Goal: Task Accomplishment & Management: Contribute content

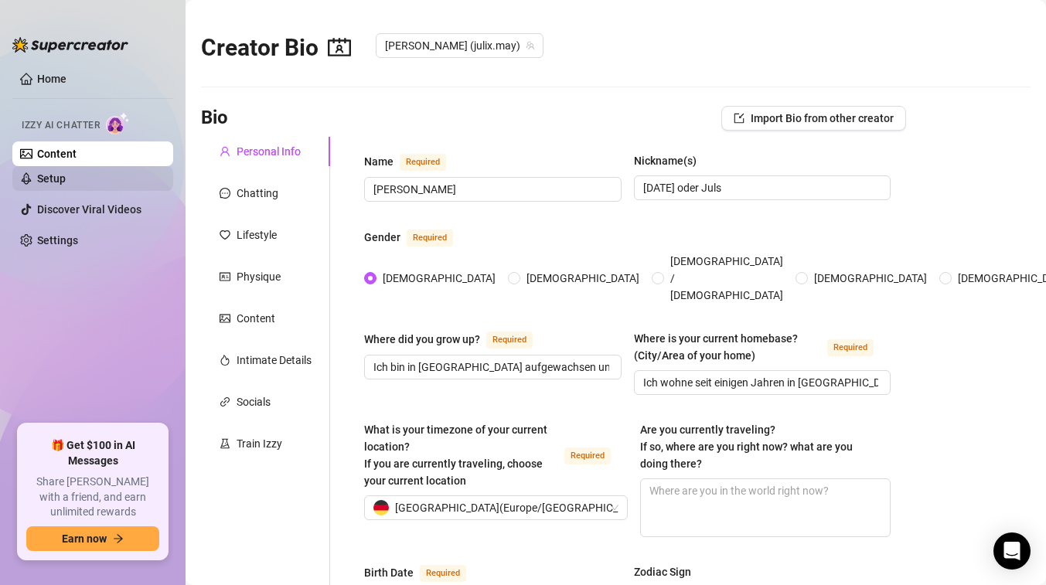
scroll to position [27, 0]
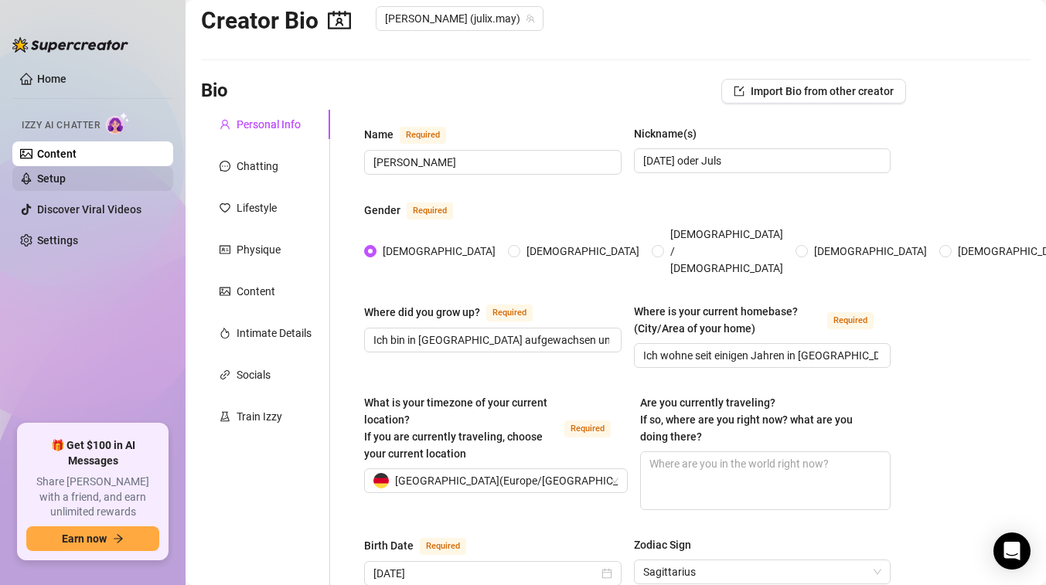
click at [66, 182] on link "Setup" at bounding box center [51, 178] width 29 height 12
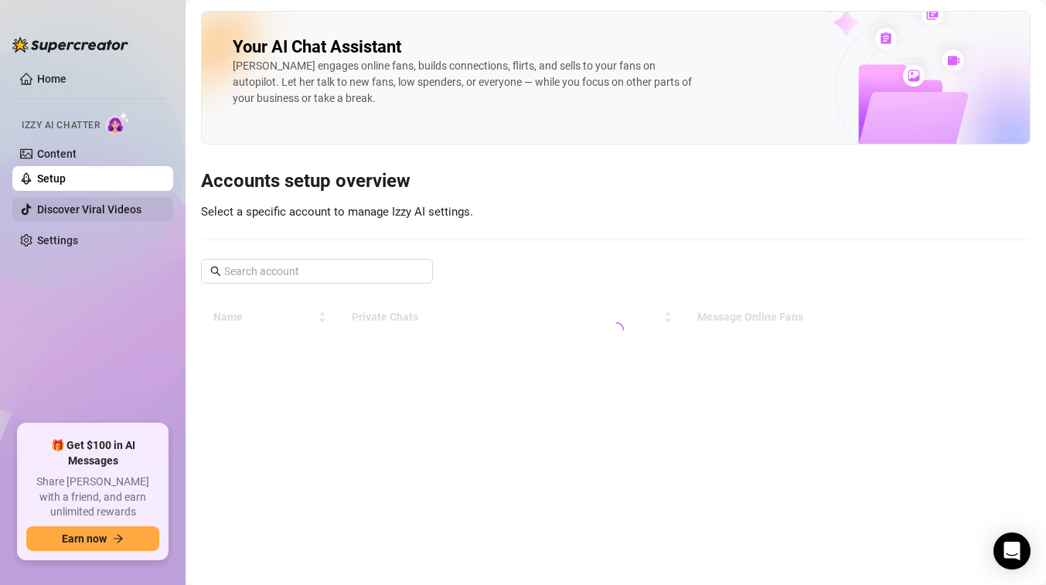
click at [71, 203] on link "Discover Viral Videos" at bounding box center [89, 209] width 104 height 12
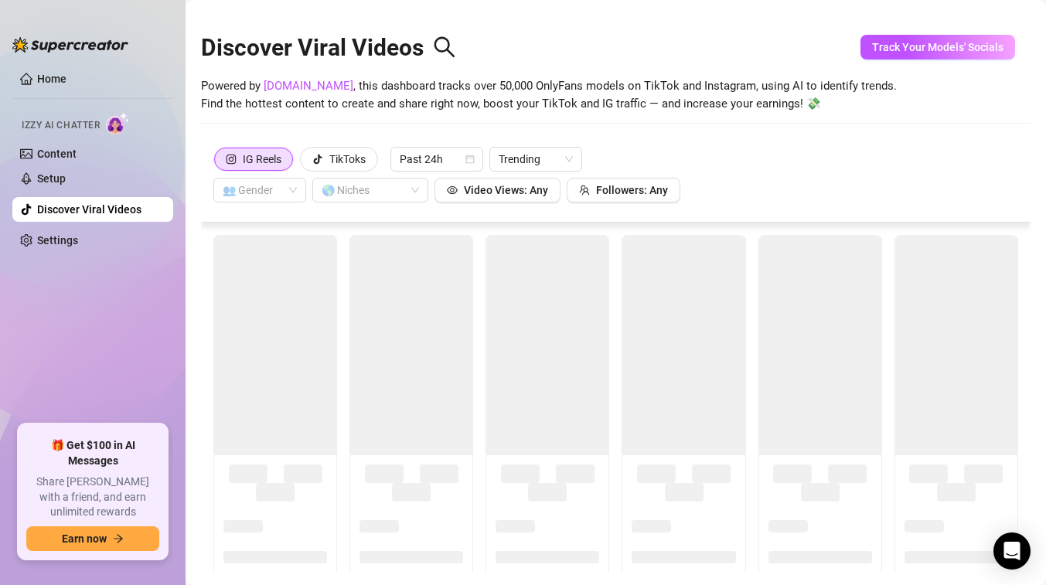
click at [71, 203] on link "Discover Viral Videos" at bounding box center [89, 209] width 104 height 12
click at [38, 83] on link "Home" at bounding box center [51, 79] width 29 height 12
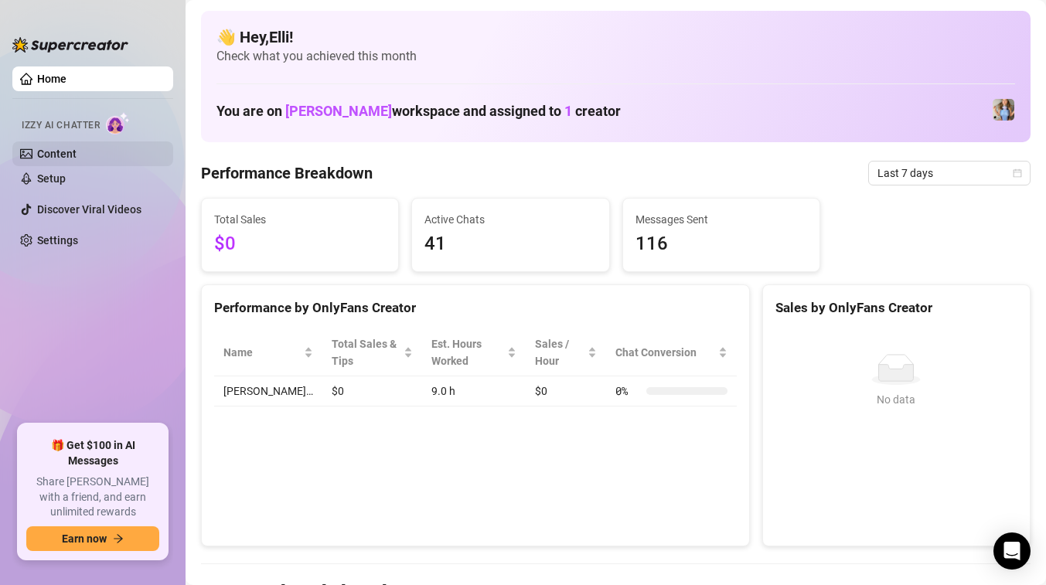
click at [59, 153] on link "Content" at bounding box center [56, 154] width 39 height 12
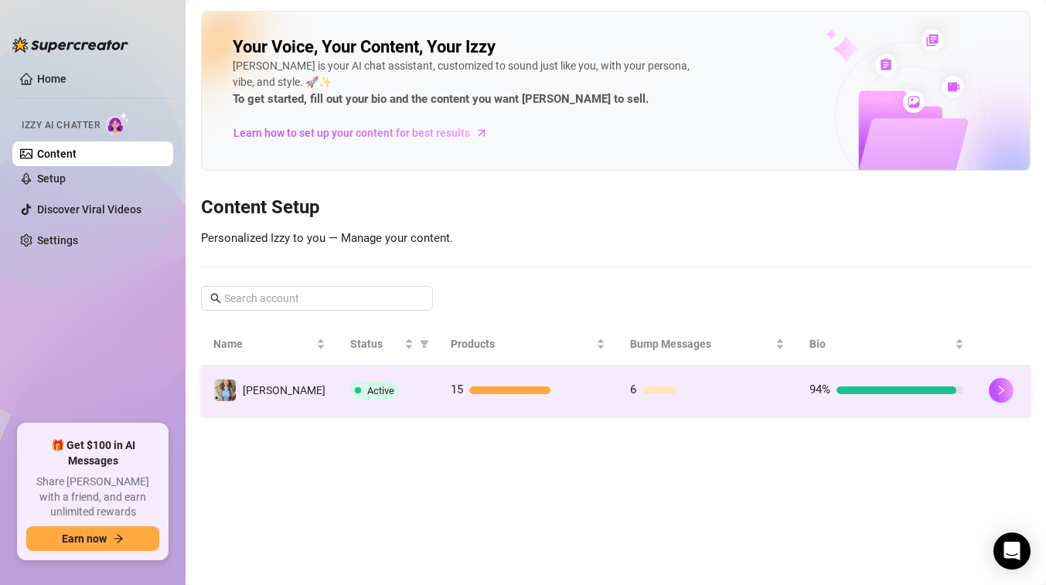
click at [406, 375] on td "Active" at bounding box center [388, 391] width 100 height 50
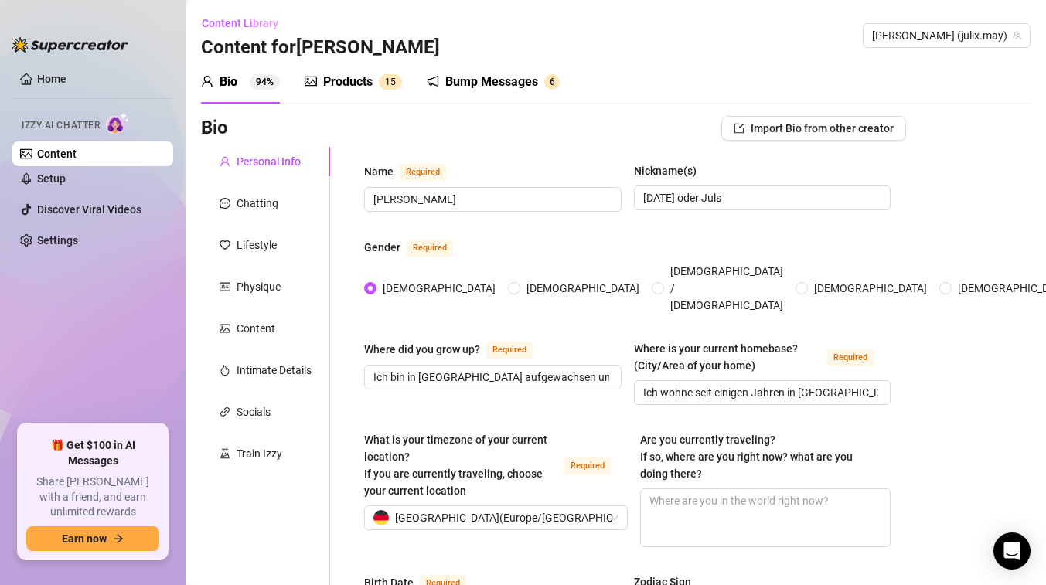
click at [337, 84] on div "Products" at bounding box center [347, 82] width 49 height 19
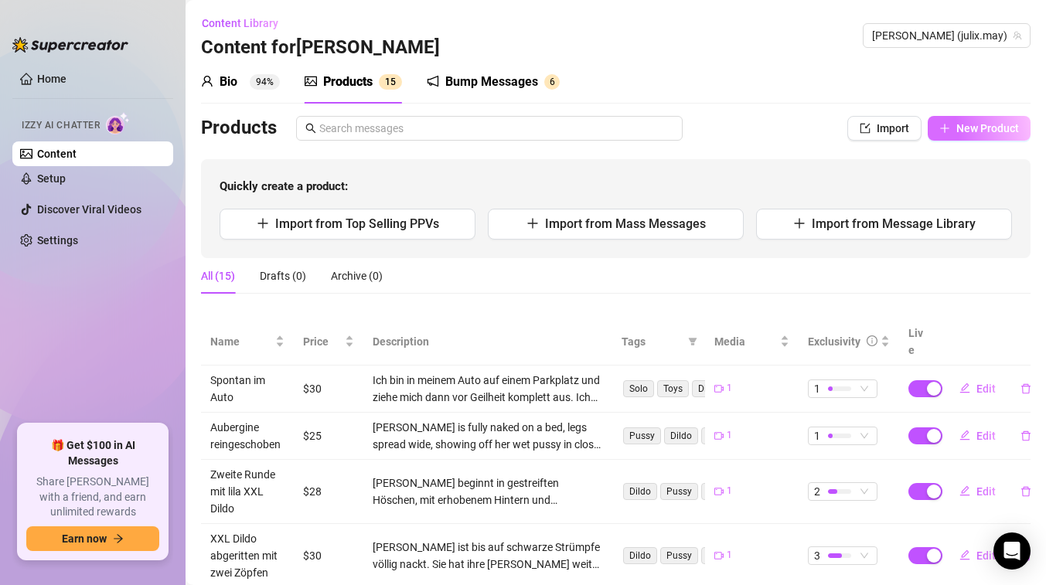
click at [965, 131] on span "New Product" at bounding box center [987, 128] width 63 height 12
type textarea "Type your message here..."
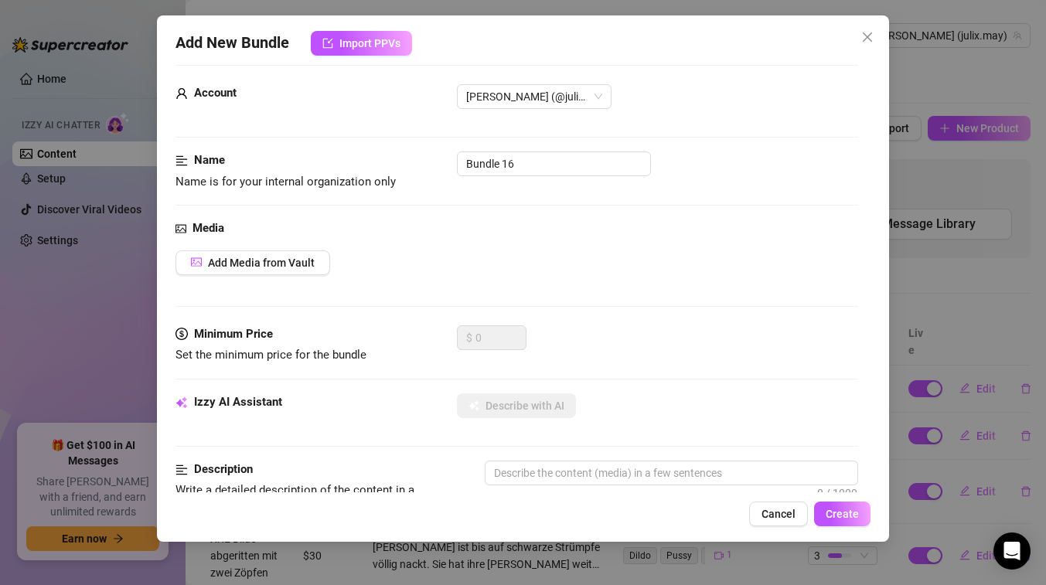
scroll to position [18, 0]
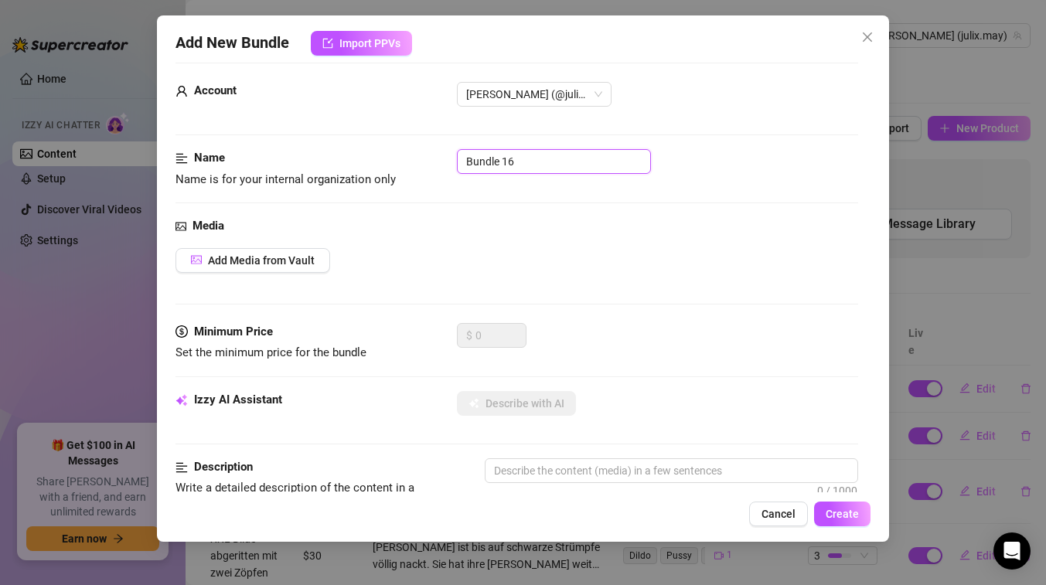
click at [534, 168] on input "Bundle 16" at bounding box center [554, 161] width 194 height 25
type input "B"
type input "Küche Set"
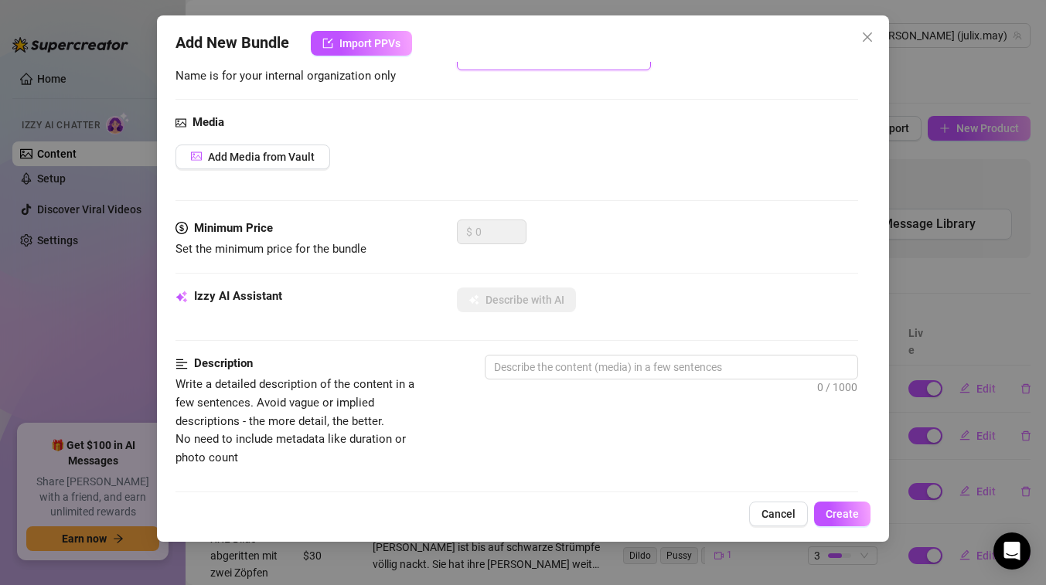
scroll to position [137, 0]
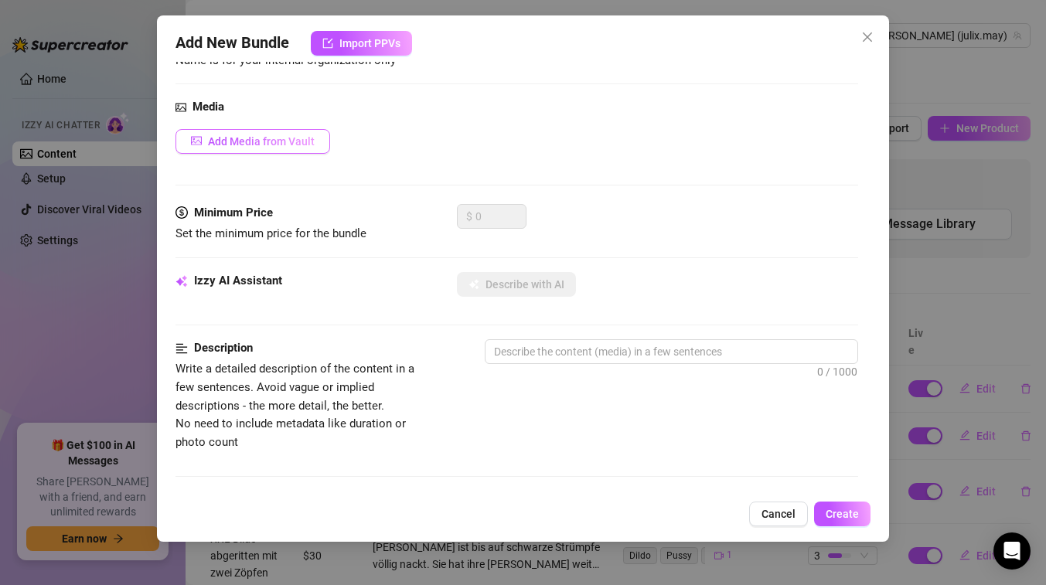
click at [287, 146] on span "Add Media from Vault" at bounding box center [261, 141] width 107 height 12
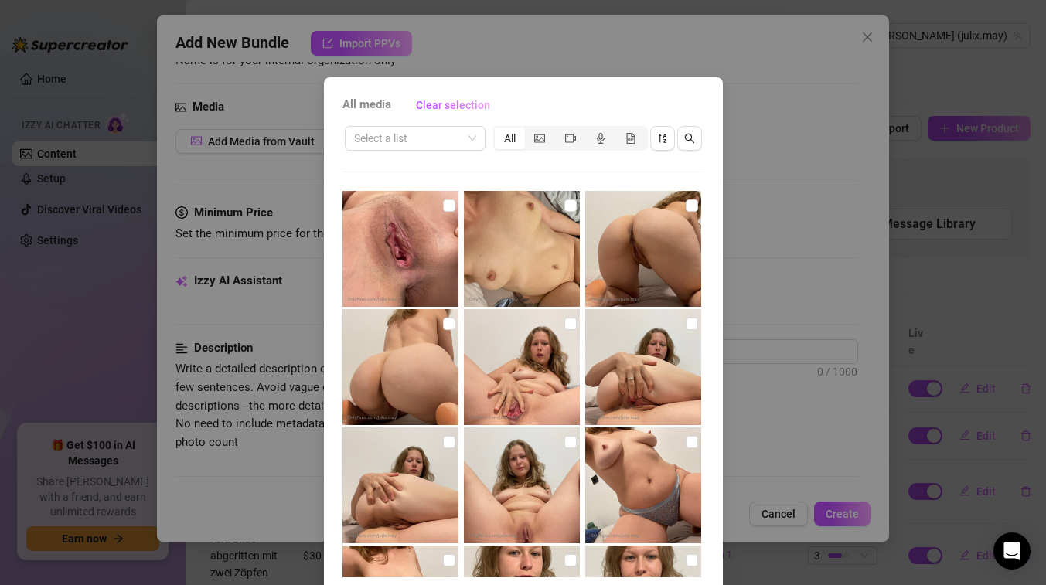
click at [641, 50] on div "All media Clear selection Select a list All 00:59 01:21 01:11 00:30 00:36 Cance…" at bounding box center [523, 292] width 1046 height 585
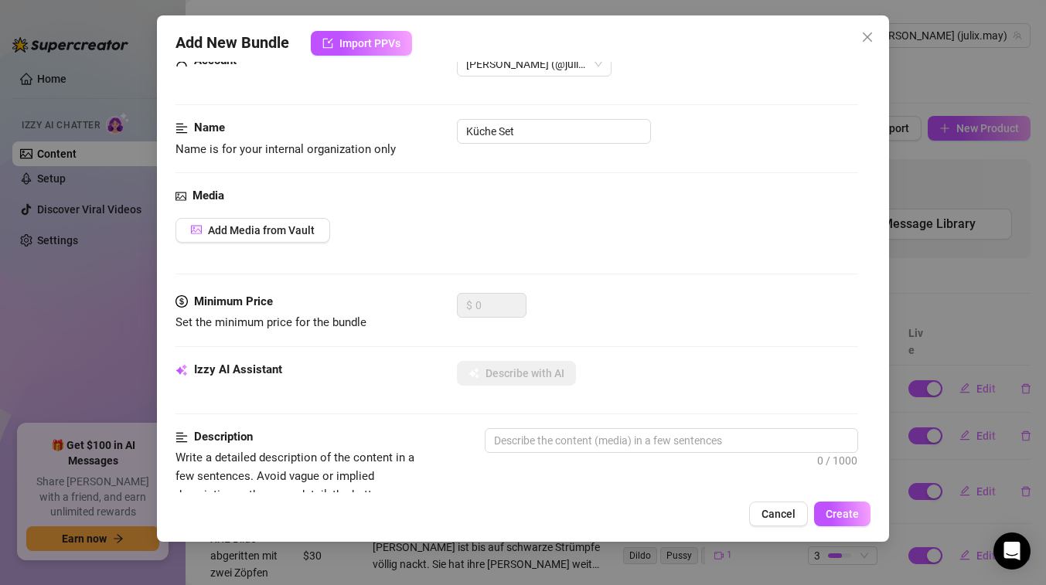
scroll to position [0, 0]
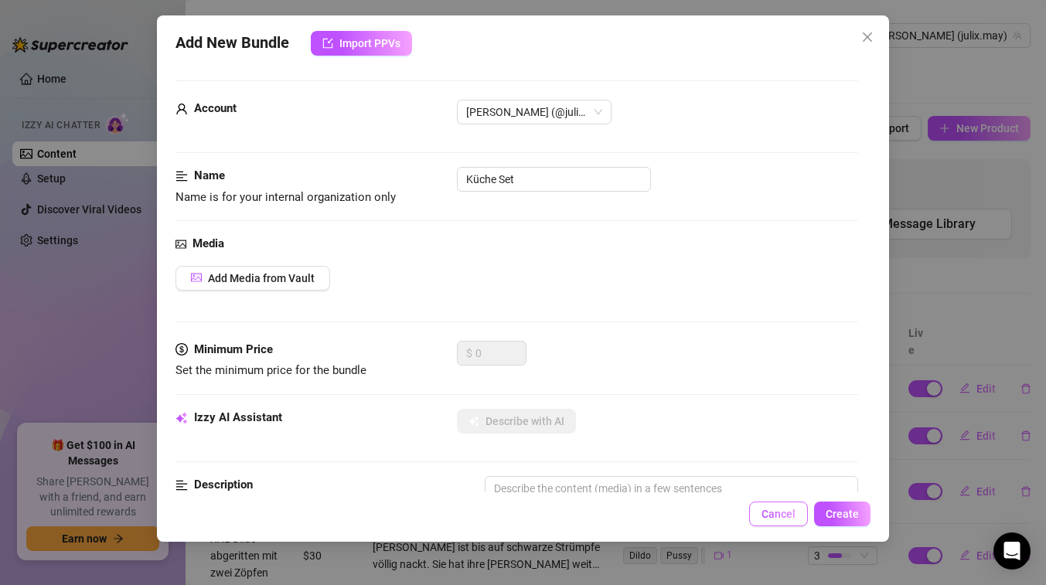
click at [777, 508] on span "Cancel" at bounding box center [778, 514] width 34 height 12
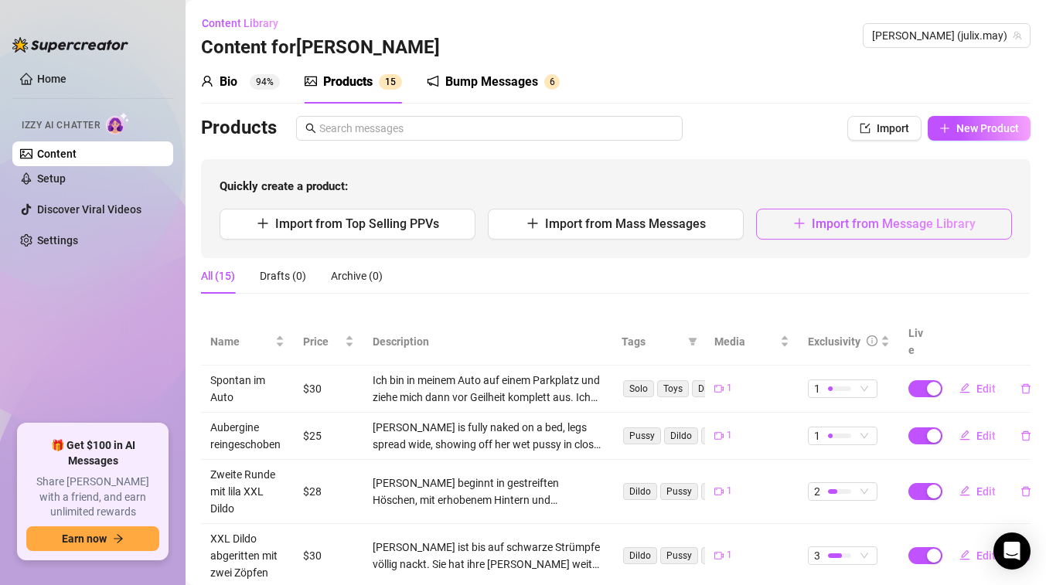
click at [840, 228] on span "Import from Message Library" at bounding box center [893, 223] width 164 height 15
type textarea "Type your message here..."
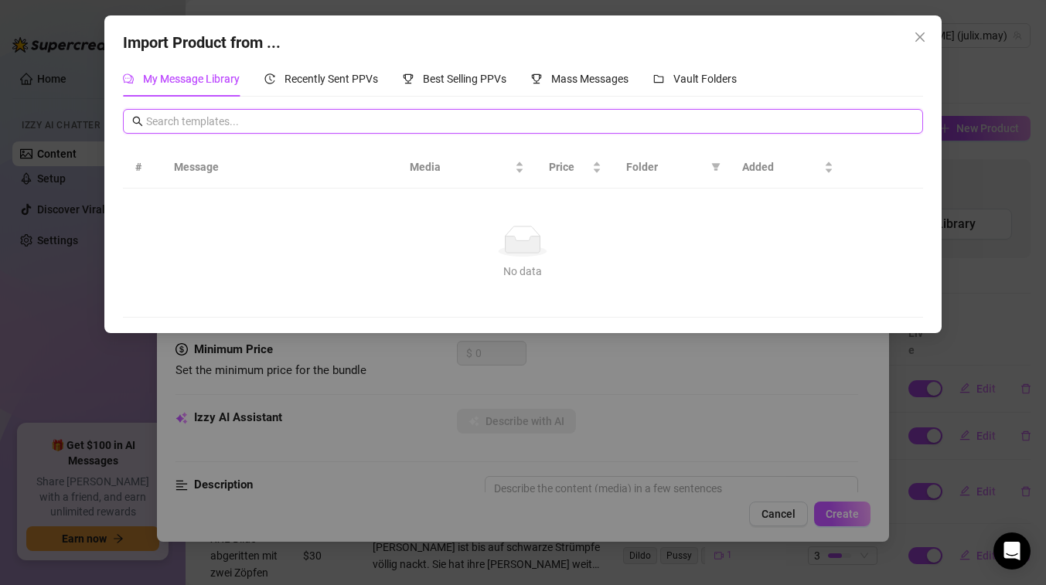
click at [253, 123] on input "text" at bounding box center [529, 121] width 767 height 17
type input "ama"
click at [189, 117] on input "ama" at bounding box center [529, 121] width 767 height 17
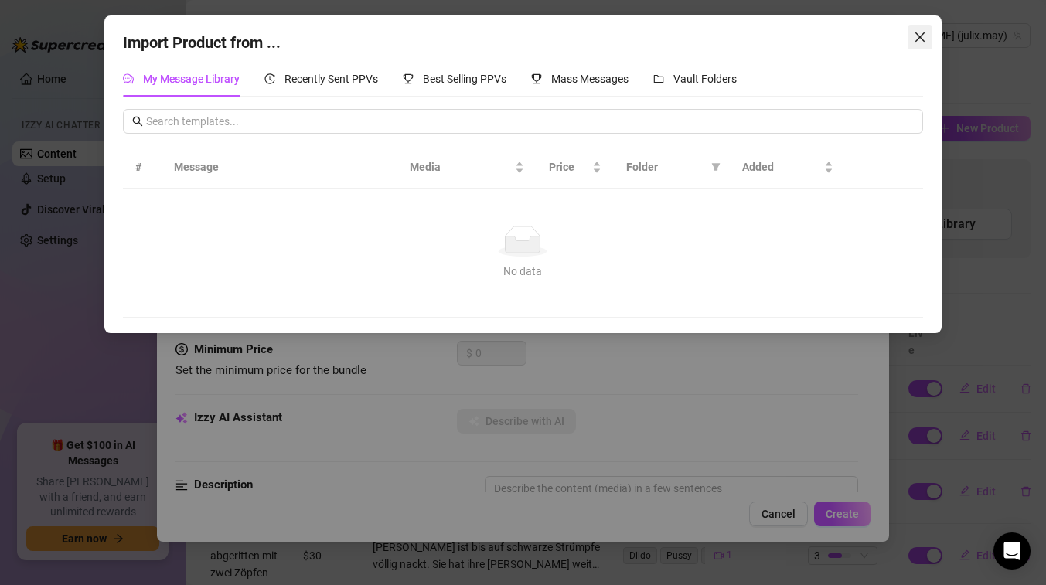
click at [921, 29] on button "Close" at bounding box center [919, 37] width 25 height 25
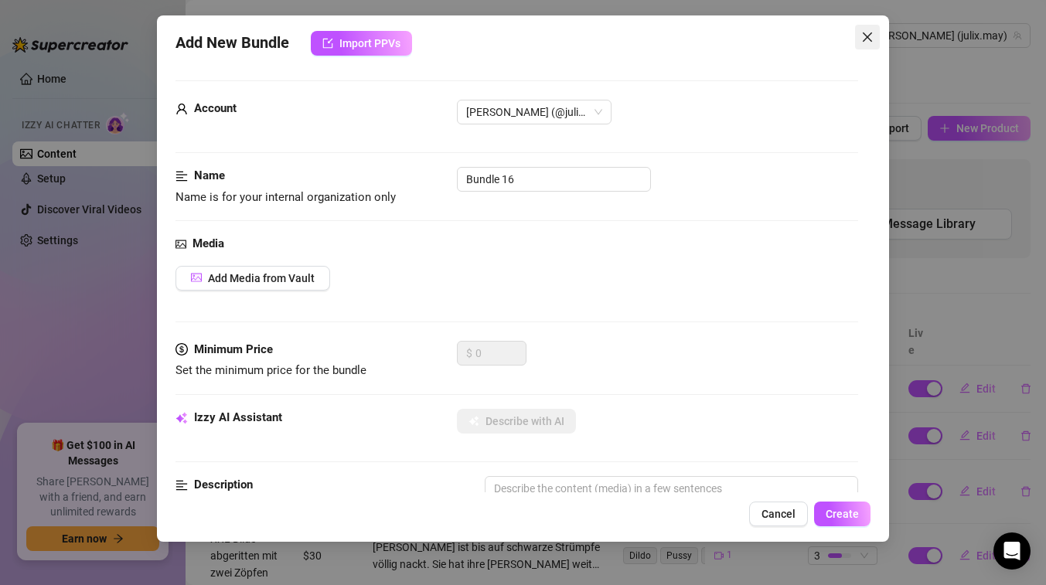
click at [866, 38] on icon "close" at bounding box center [867, 37] width 12 height 12
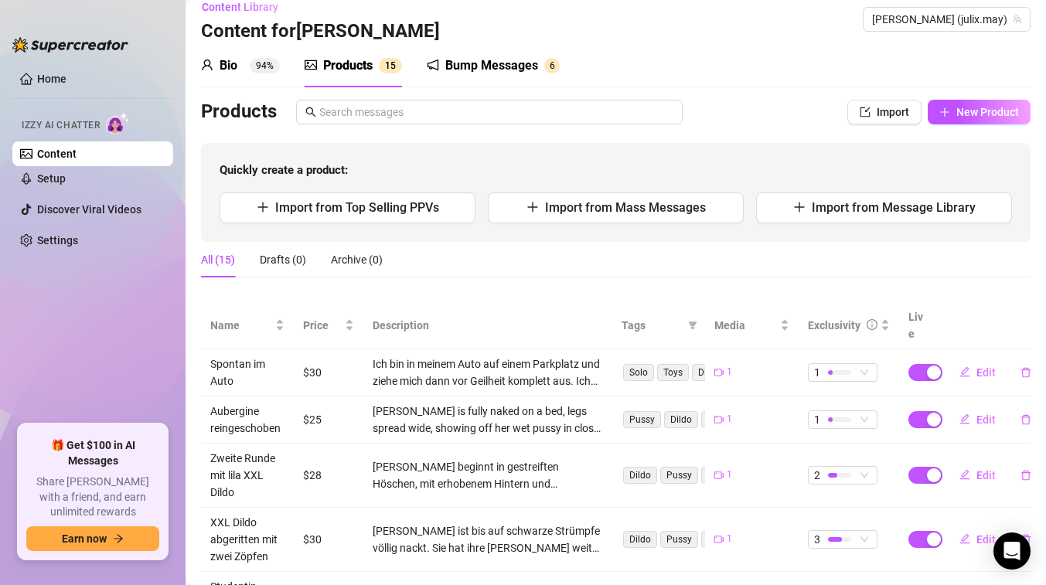
scroll to position [21, 0]
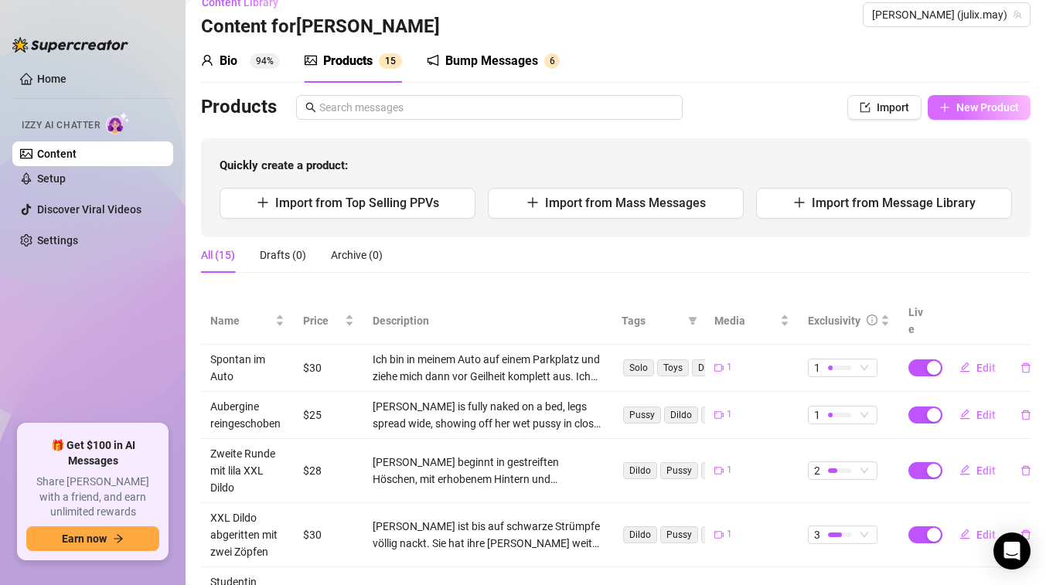
click at [963, 111] on span "New Product" at bounding box center [987, 107] width 63 height 12
type textarea "Type your message here..."
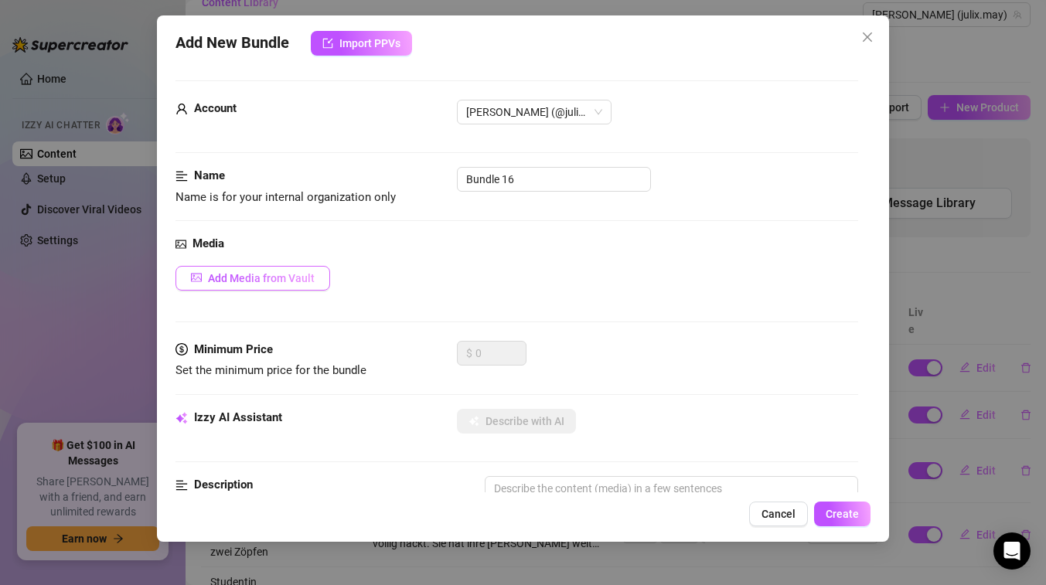
click at [291, 279] on span "Add Media from Vault" at bounding box center [261, 278] width 107 height 12
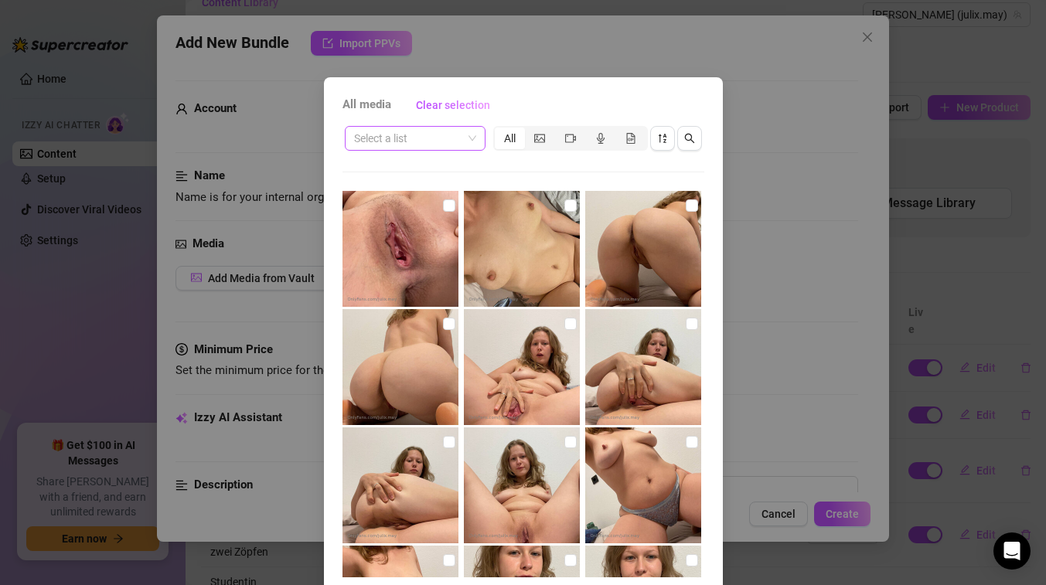
click at [398, 139] on input "search" at bounding box center [408, 138] width 108 height 23
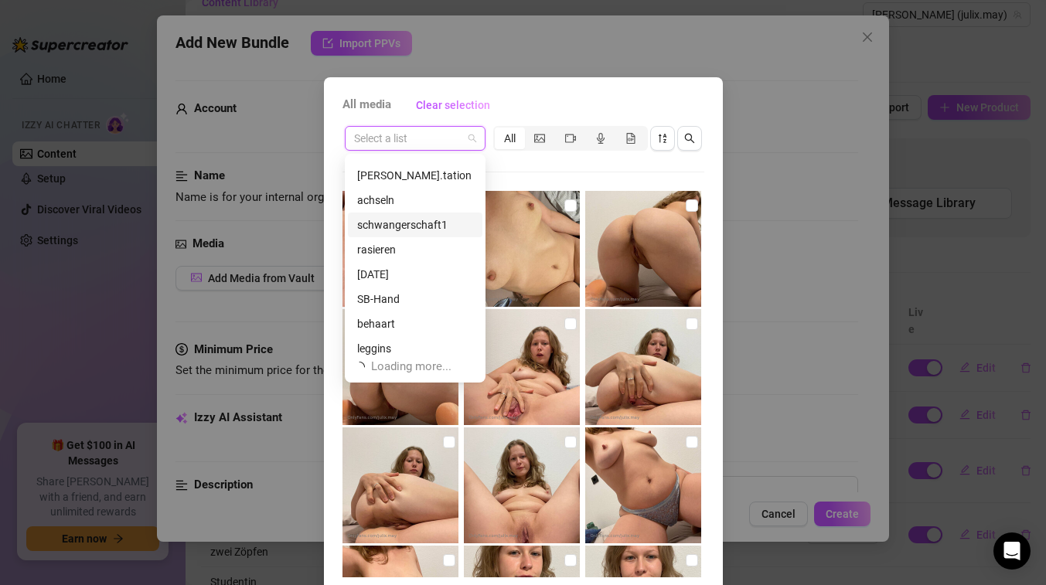
scroll to position [49, 0]
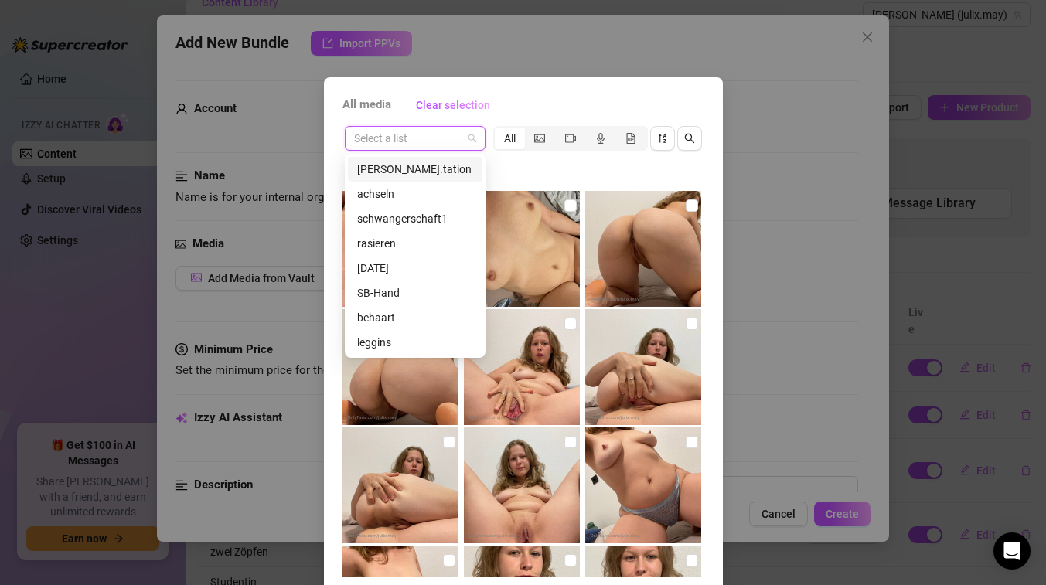
click at [403, 138] on input "search" at bounding box center [408, 138] width 108 height 23
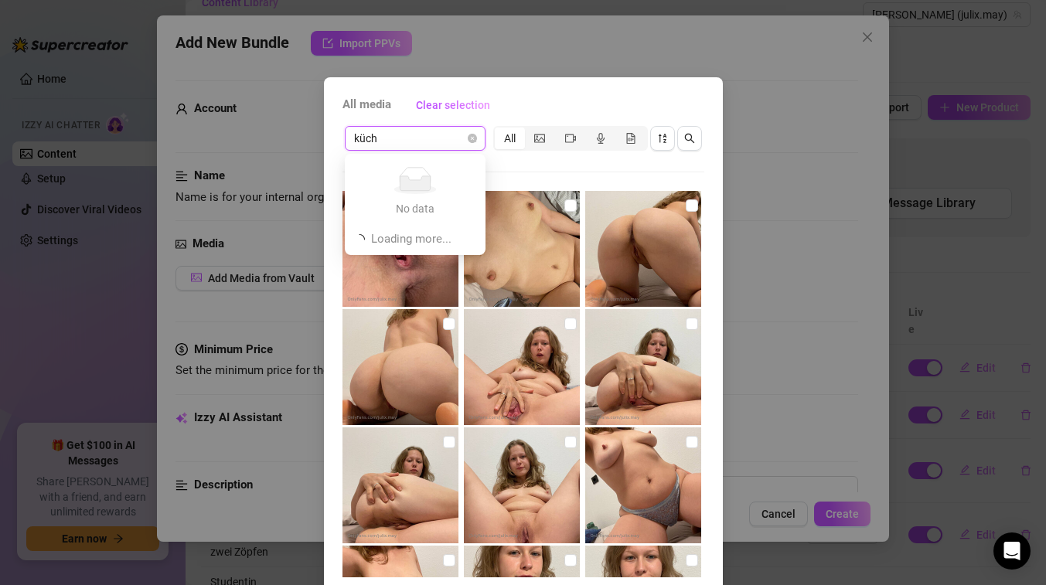
type input "küche"
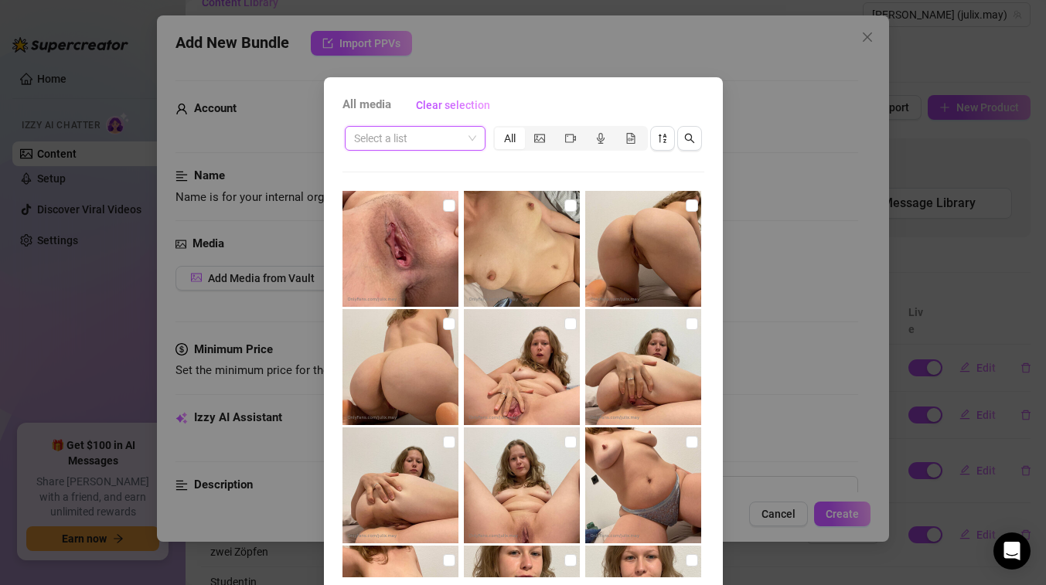
click at [417, 136] on input "search" at bounding box center [408, 138] width 108 height 23
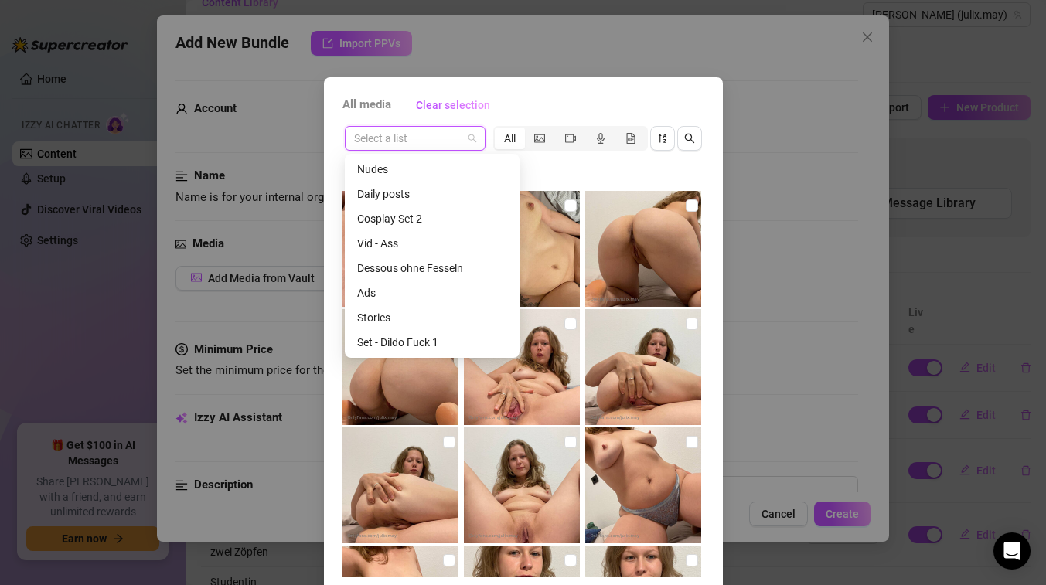
scroll to position [1929, 0]
click at [401, 342] on div "Küche Set" at bounding box center [432, 342] width 150 height 17
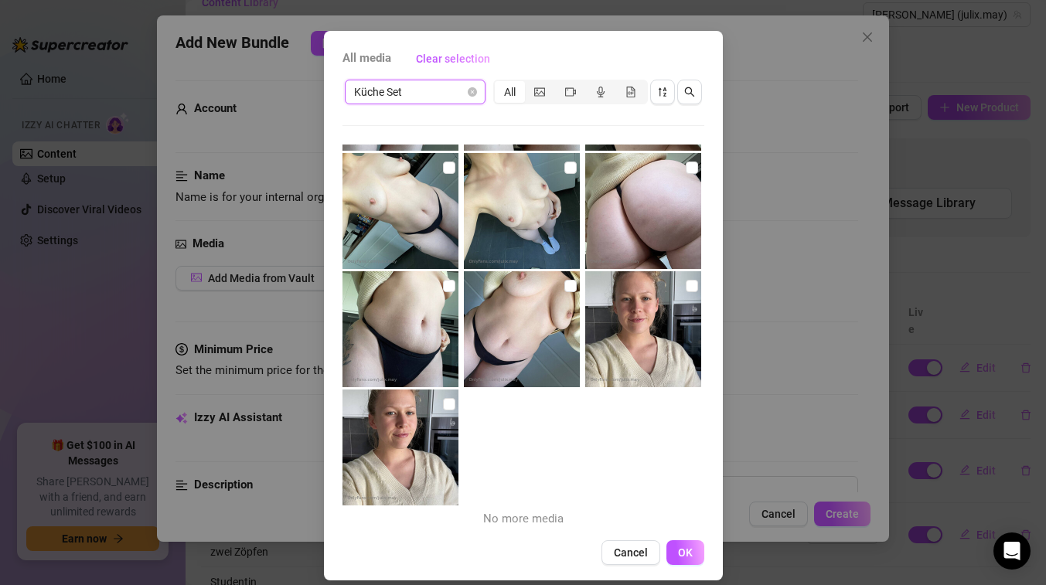
scroll to position [60, 0]
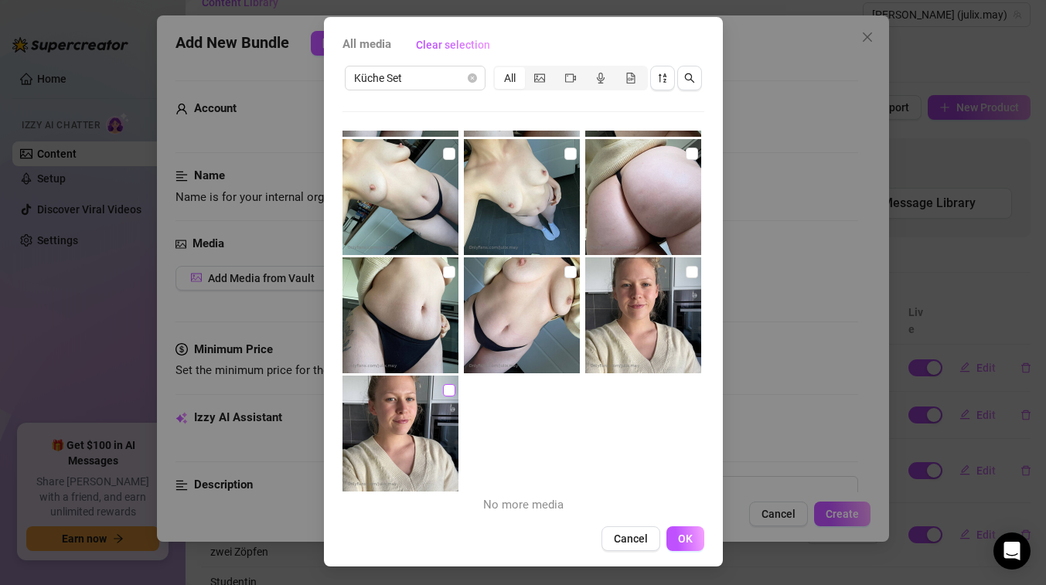
click at [448, 391] on input "checkbox" at bounding box center [449, 390] width 12 height 12
checkbox input "true"
click at [694, 274] on input "checkbox" at bounding box center [691, 272] width 12 height 12
checkbox input "true"
click at [573, 274] on input "checkbox" at bounding box center [570, 272] width 12 height 12
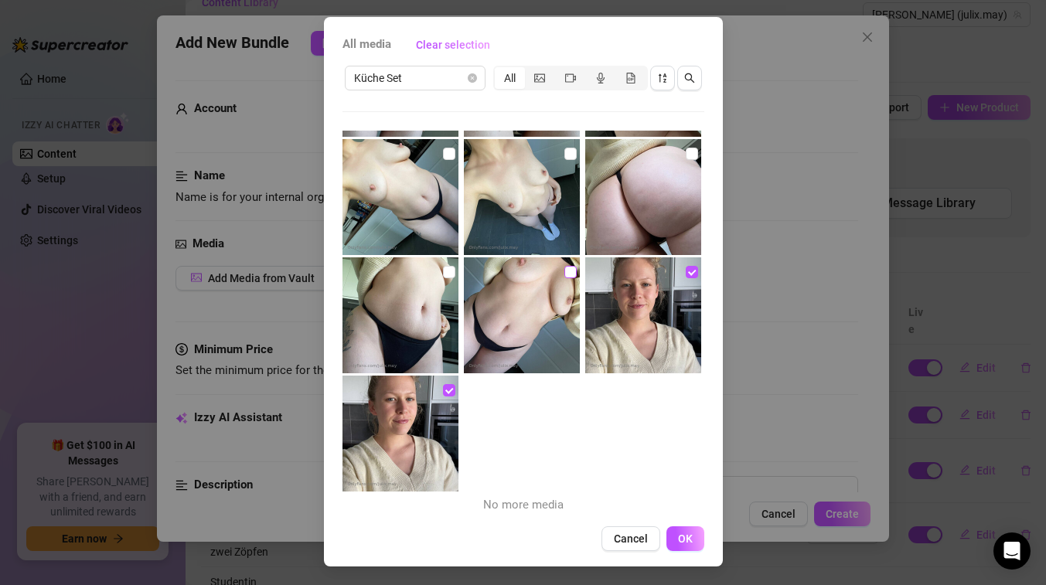
checkbox input "true"
click at [450, 270] on input "checkbox" at bounding box center [449, 272] width 12 height 12
checkbox input "true"
click at [697, 153] on input "checkbox" at bounding box center [691, 154] width 12 height 12
checkbox input "true"
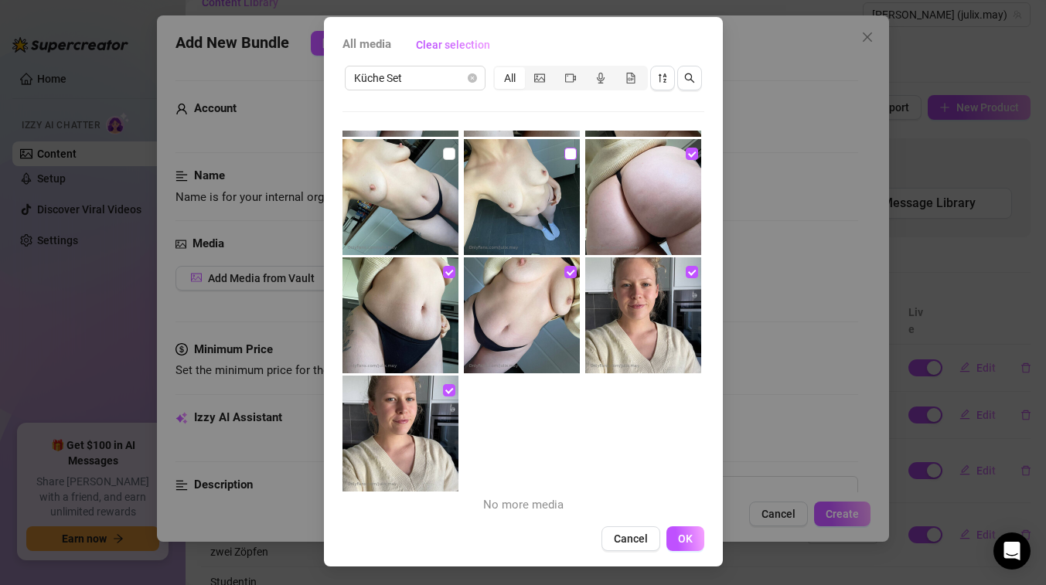
click at [573, 152] on input "checkbox" at bounding box center [570, 154] width 12 height 12
checkbox input "true"
click at [451, 151] on input "checkbox" at bounding box center [449, 154] width 12 height 12
checkbox input "true"
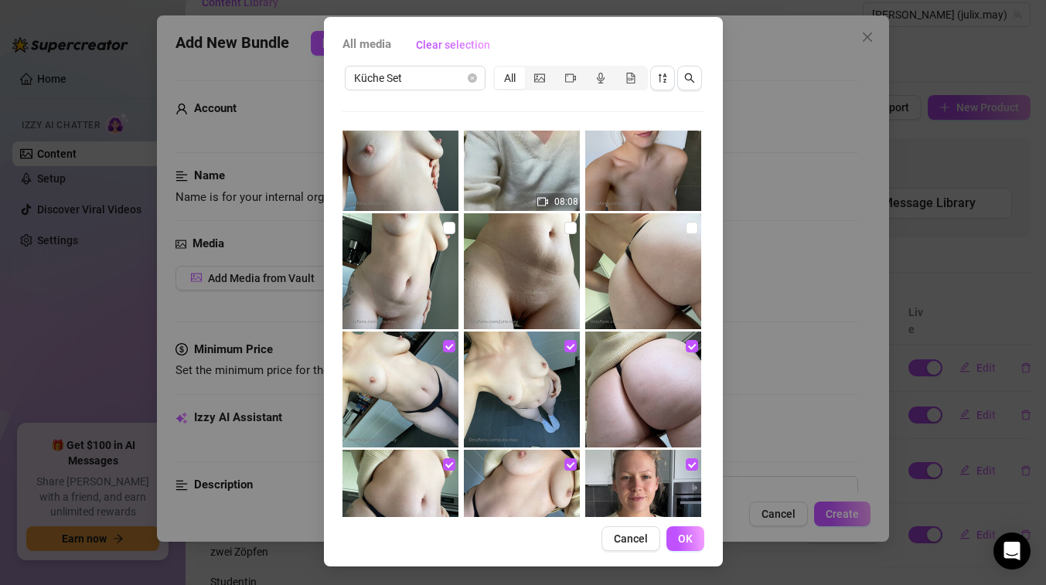
scroll to position [376, 0]
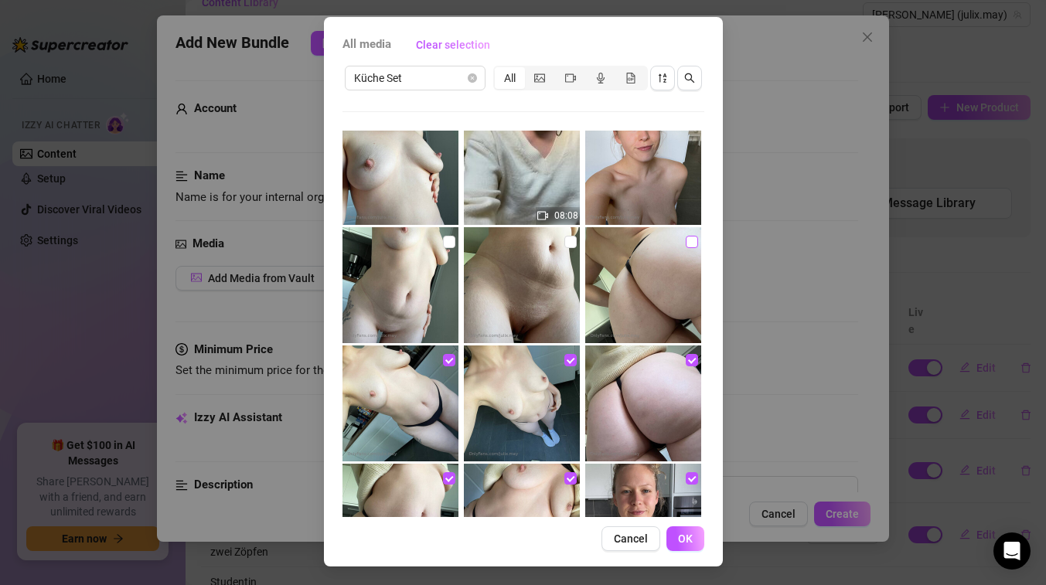
click at [686, 243] on input "checkbox" at bounding box center [691, 242] width 12 height 12
checkbox input "true"
click at [570, 242] on input "checkbox" at bounding box center [570, 242] width 12 height 12
checkbox input "true"
click at [454, 241] on input "checkbox" at bounding box center [449, 242] width 12 height 12
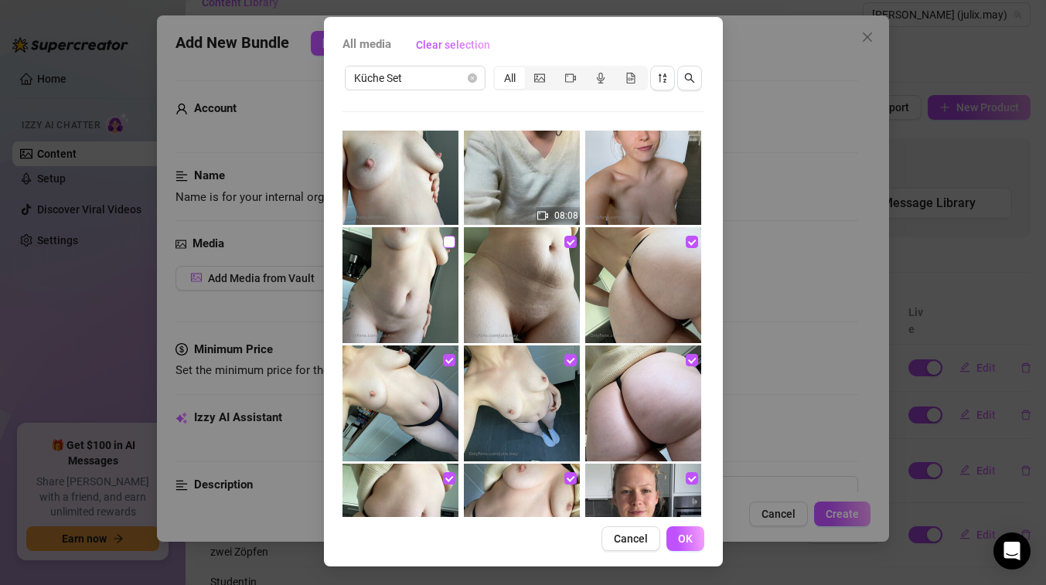
checkbox input "true"
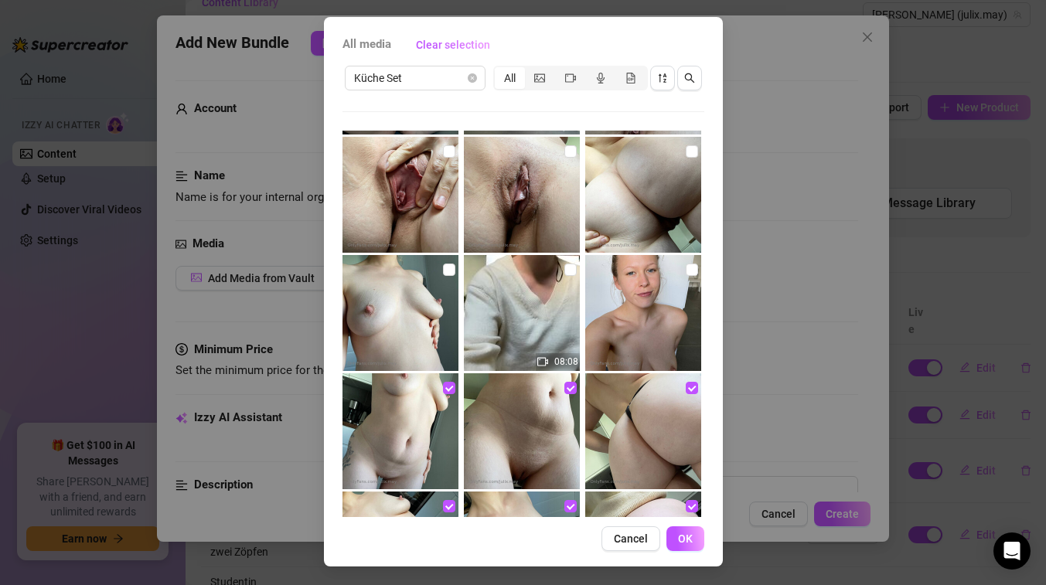
scroll to position [191, 0]
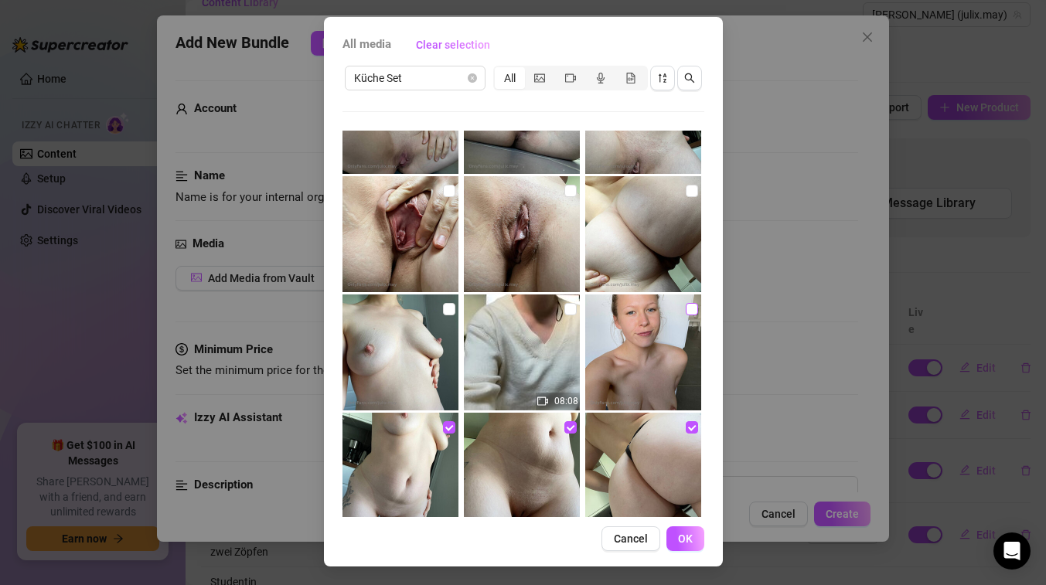
click at [689, 309] on input "checkbox" at bounding box center [691, 309] width 12 height 12
checkbox input "true"
click at [568, 311] on input "checkbox" at bounding box center [570, 309] width 12 height 12
checkbox input "true"
click at [447, 310] on input "checkbox" at bounding box center [449, 309] width 12 height 12
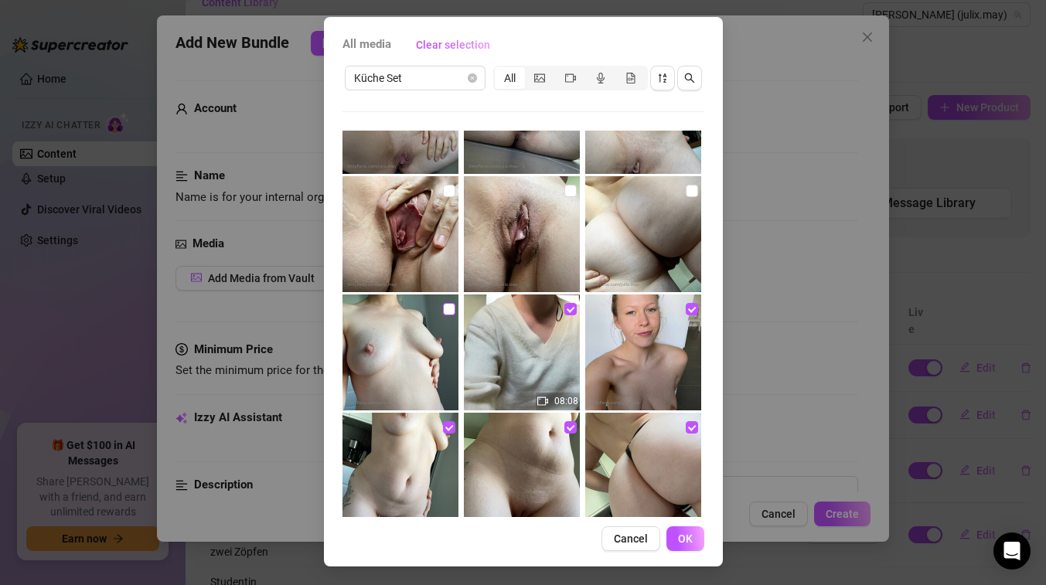
checkbox input "true"
click at [692, 187] on input "checkbox" at bounding box center [691, 191] width 12 height 12
checkbox input "true"
click at [566, 189] on input "checkbox" at bounding box center [570, 191] width 12 height 12
checkbox input "true"
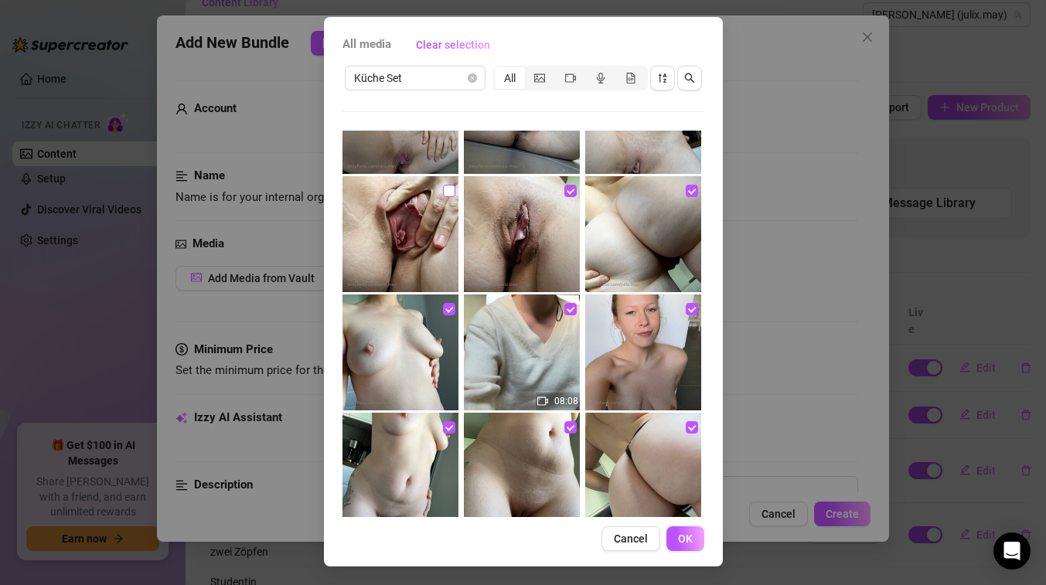
click at [448, 192] on input "checkbox" at bounding box center [449, 191] width 12 height 12
checkbox input "true"
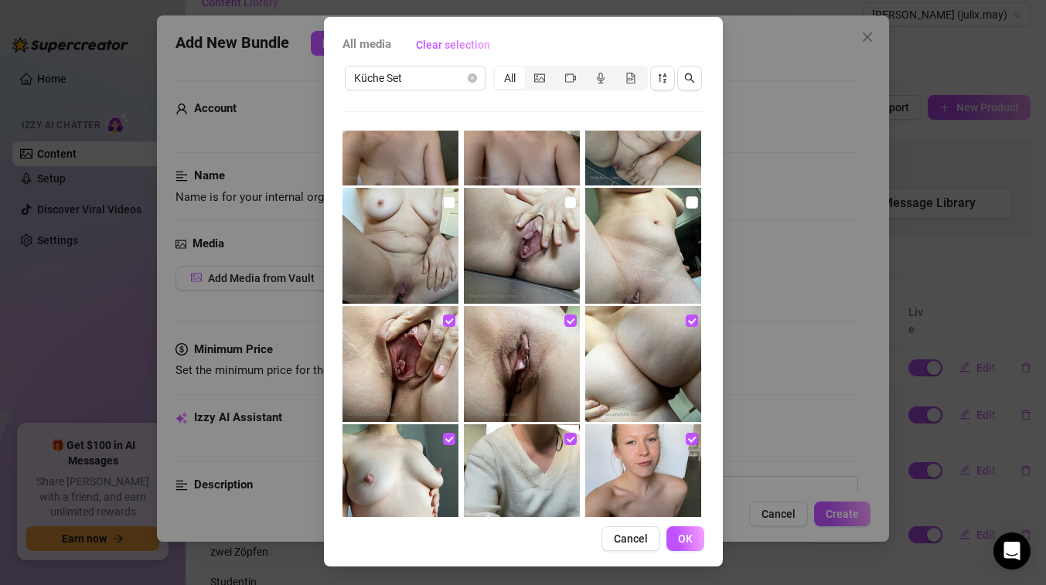
scroll to position [0, 0]
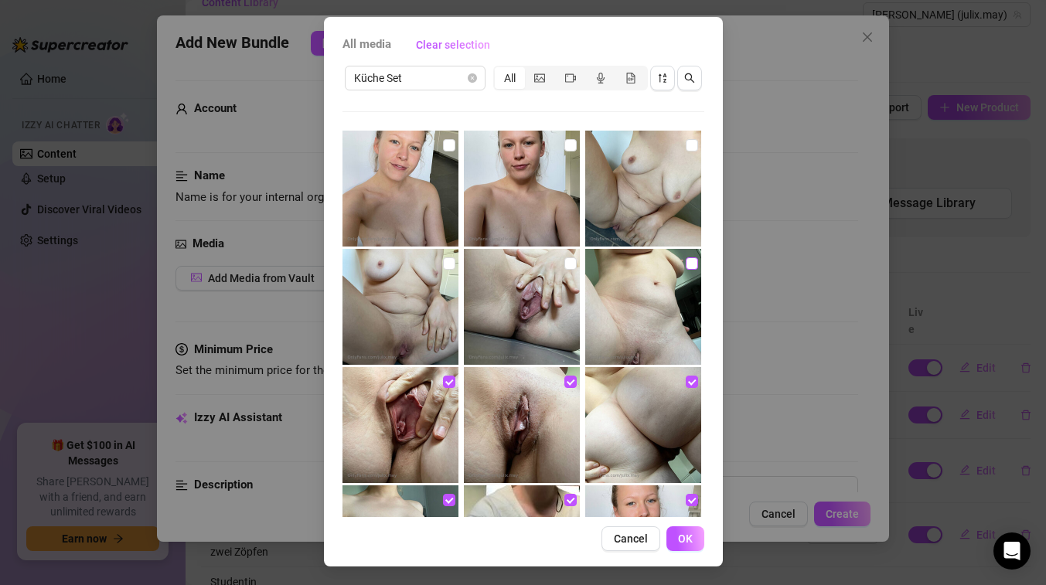
click at [688, 264] on input "checkbox" at bounding box center [691, 263] width 12 height 12
checkbox input "true"
click at [567, 267] on input "checkbox" at bounding box center [570, 263] width 12 height 12
checkbox input "true"
click at [451, 264] on input "checkbox" at bounding box center [449, 263] width 12 height 12
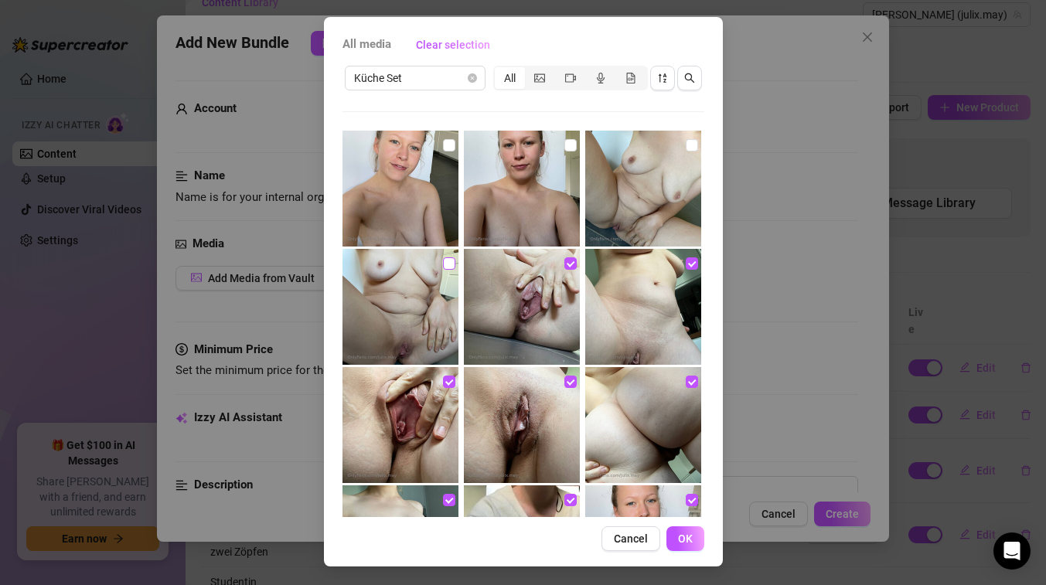
checkbox input "true"
click at [688, 150] on input "checkbox" at bounding box center [691, 145] width 12 height 12
checkbox input "true"
click at [571, 148] on input "checkbox" at bounding box center [570, 145] width 12 height 12
checkbox input "true"
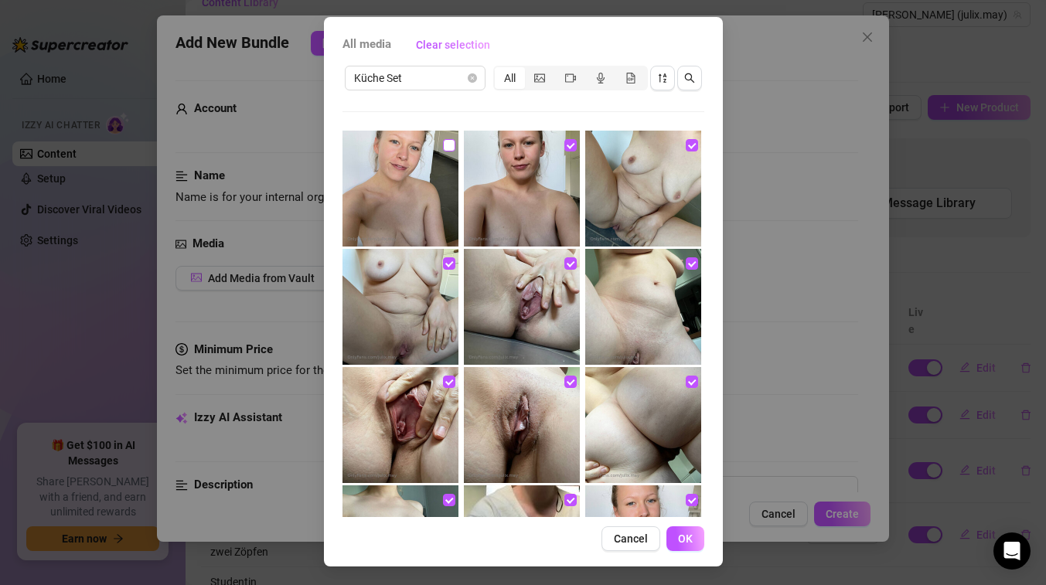
click at [450, 145] on input "checkbox" at bounding box center [449, 145] width 12 height 12
checkbox input "true"
click at [686, 535] on span "OK" at bounding box center [685, 538] width 15 height 12
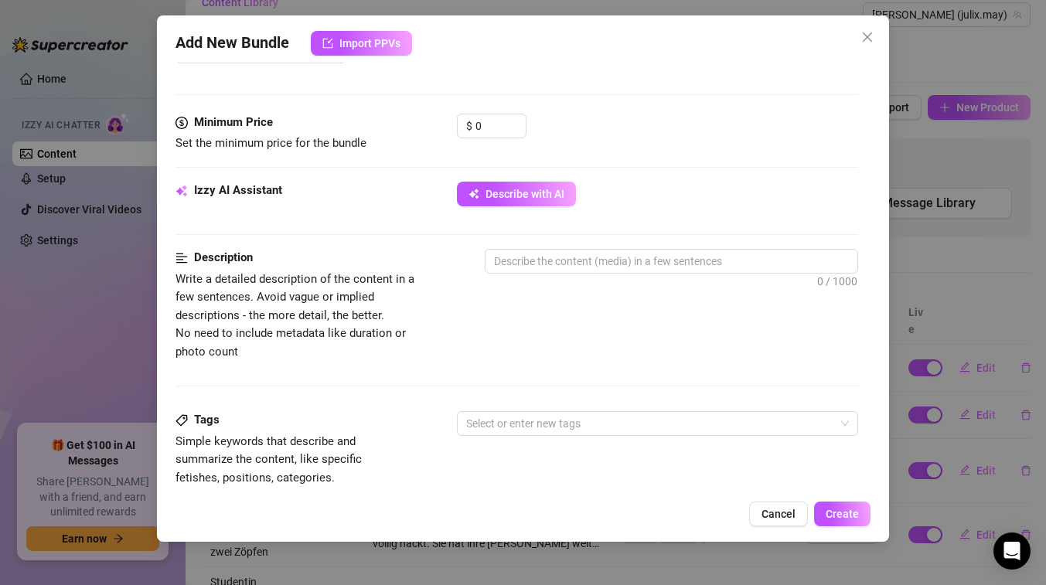
scroll to position [641, 0]
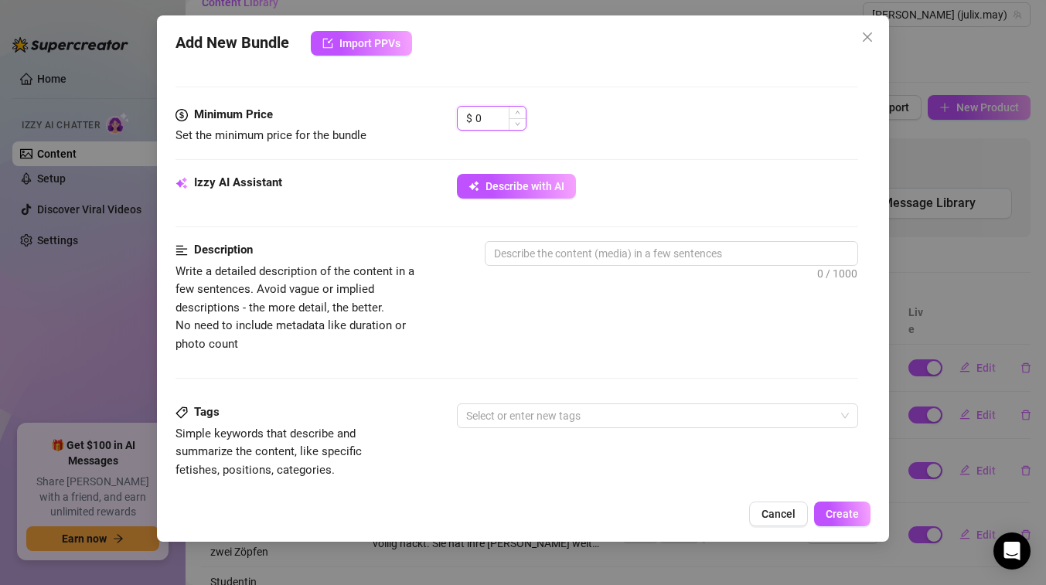
click at [499, 124] on input "0" at bounding box center [500, 118] width 50 height 23
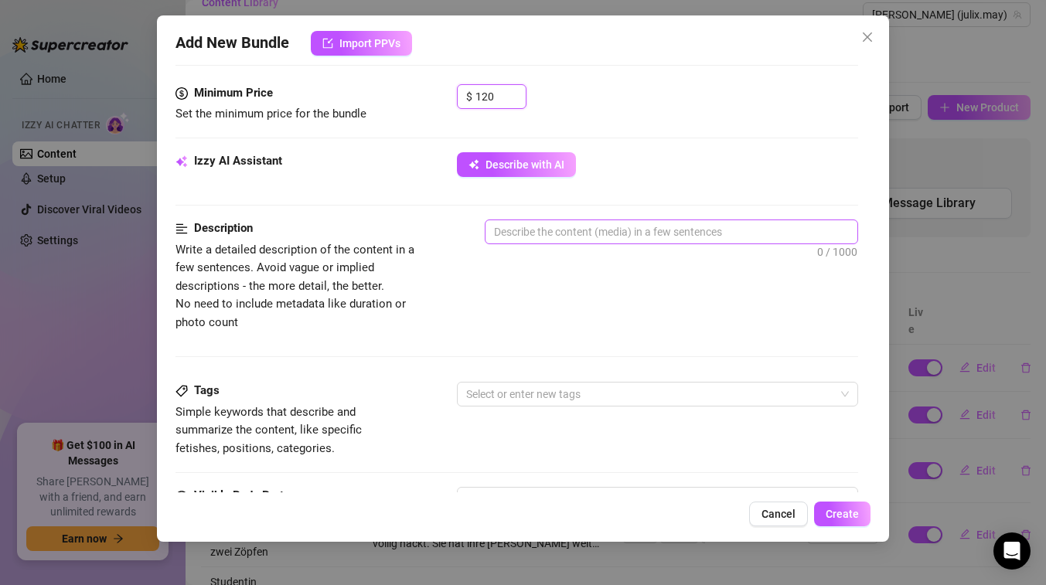
scroll to position [663, 0]
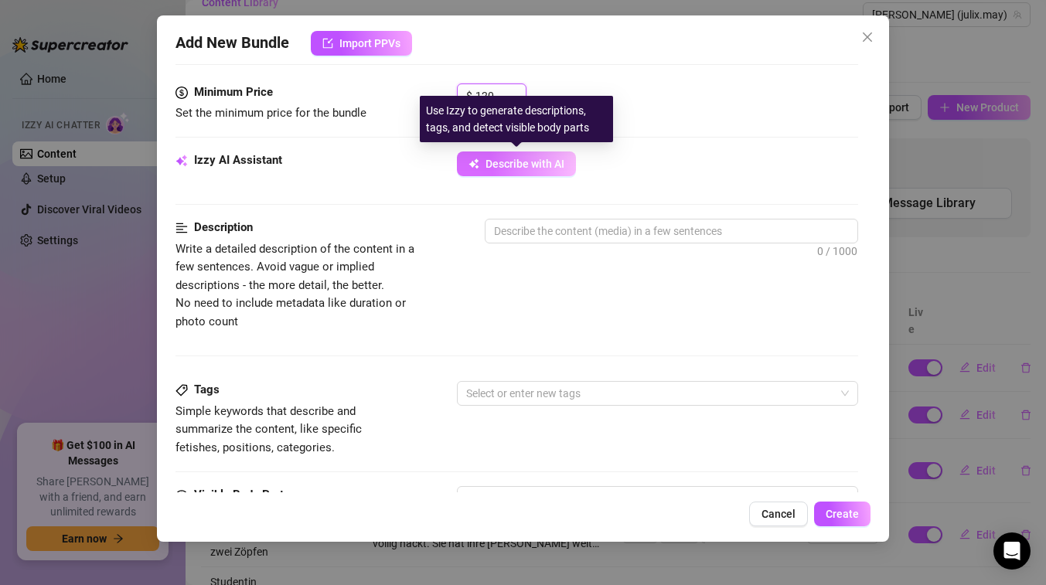
type input "120"
click at [503, 172] on button "Describe with AI" at bounding box center [516, 163] width 119 height 25
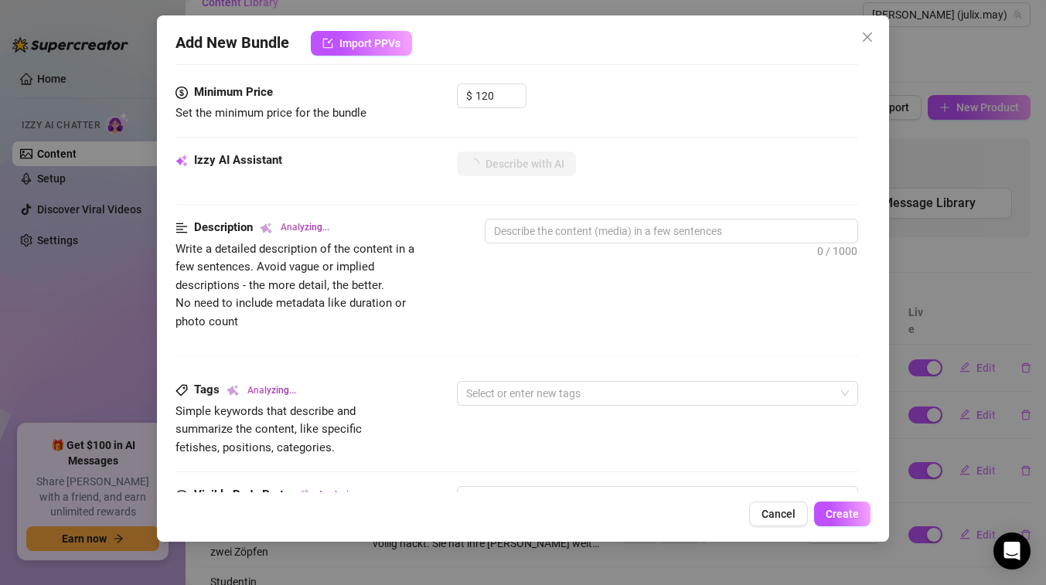
type textarea "[PERSON_NAME]"
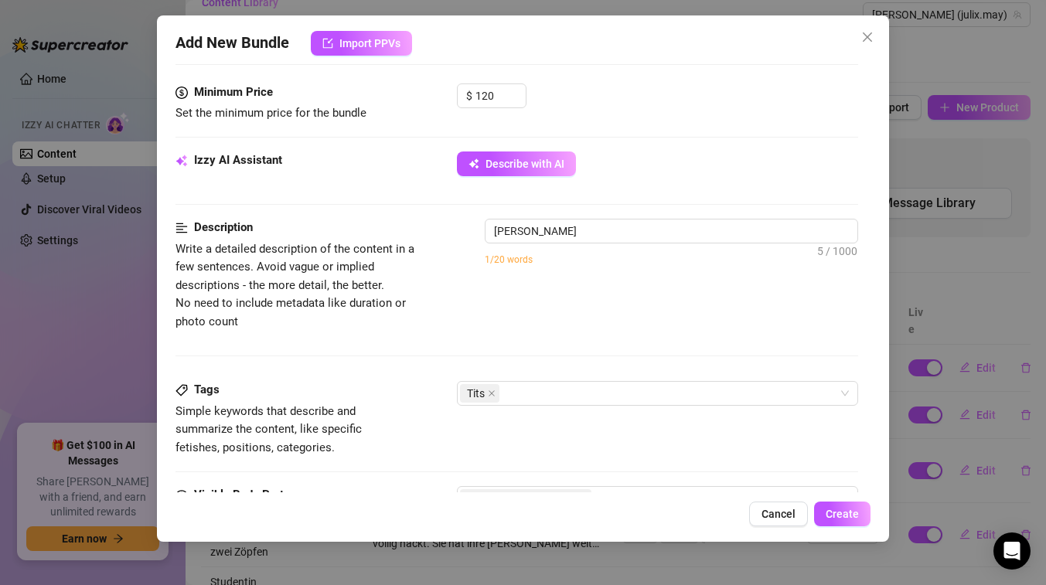
type textarea "[PERSON_NAME]"
type textarea "[PERSON_NAME] teases in"
type textarea "[PERSON_NAME] teases in a"
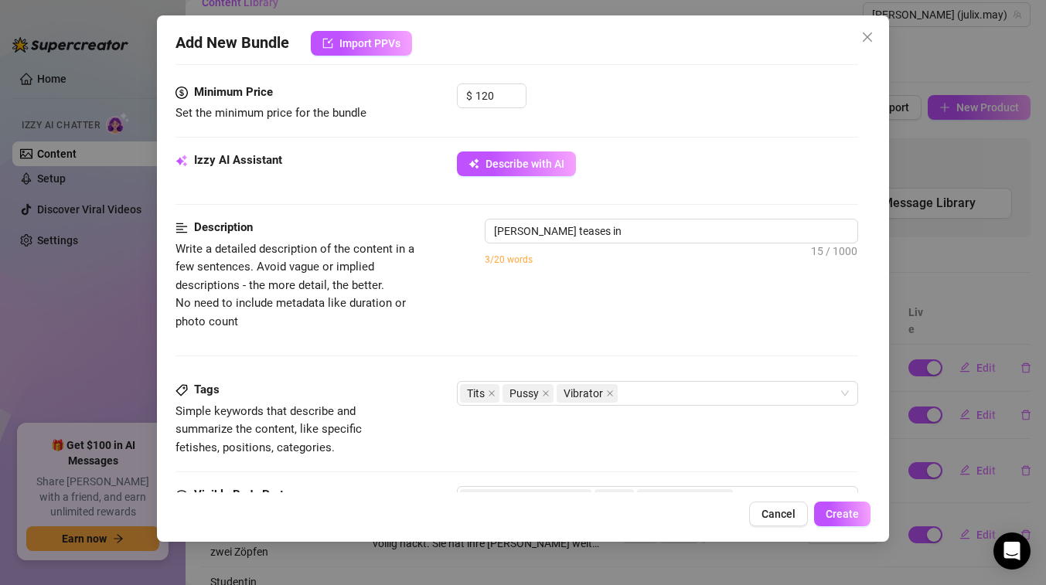
type textarea "[PERSON_NAME] teases in a"
type textarea "[PERSON_NAME] teases in a loose"
type textarea "[PERSON_NAME] teases in a loose cream"
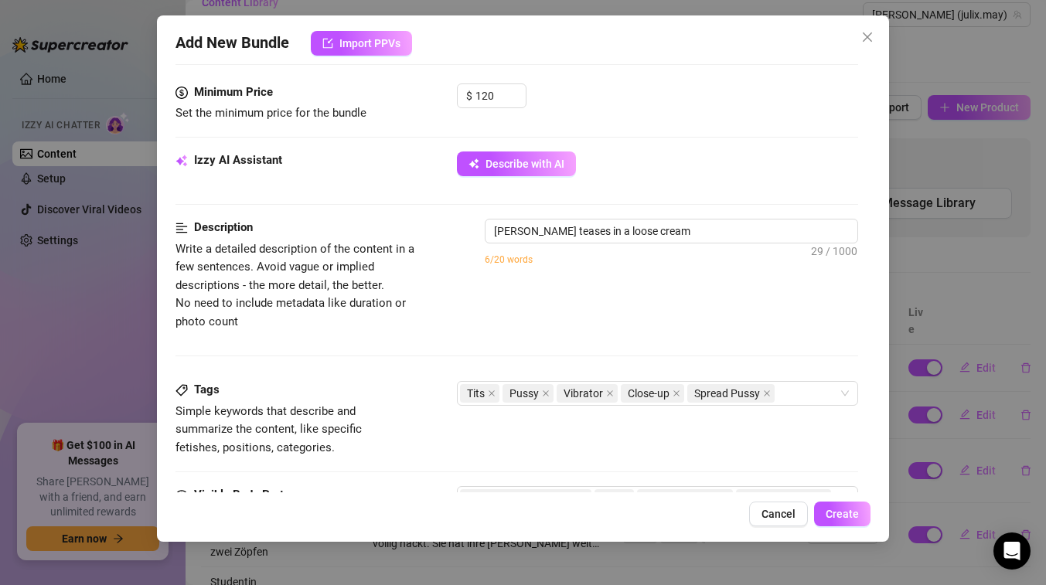
type textarea "[PERSON_NAME] teases in a loose cream sweater"
type textarea "[PERSON_NAME] teases in a loose cream sweater and"
type textarea "[PERSON_NAME] teases in a loose cream sweater and black"
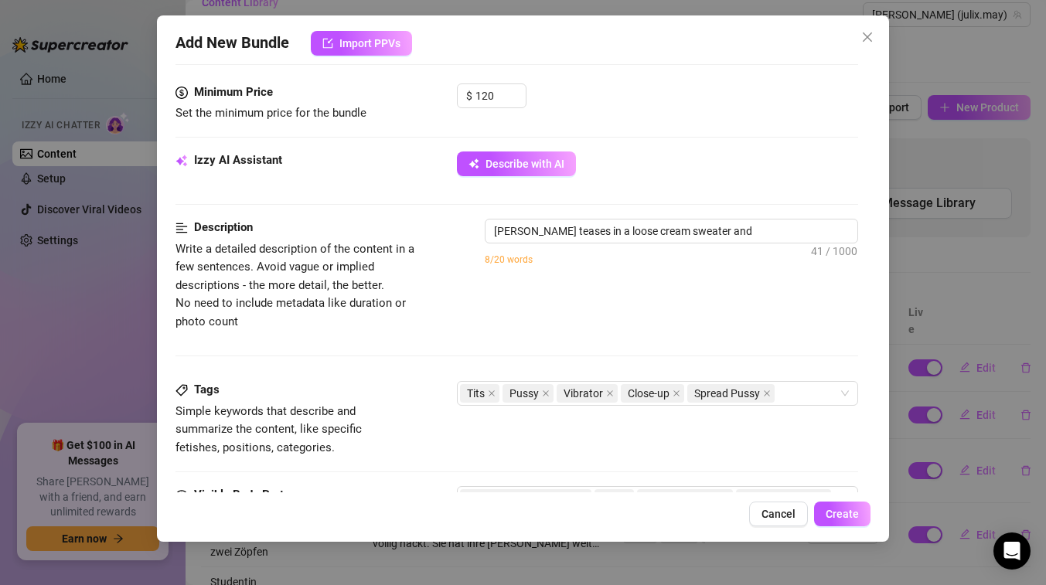
type textarea "[PERSON_NAME] teases in a loose cream sweater and black"
type textarea "[PERSON_NAME] teases in a loose cream sweater and black panties"
type textarea "[PERSON_NAME] teases in a loose cream sweater and black panties before"
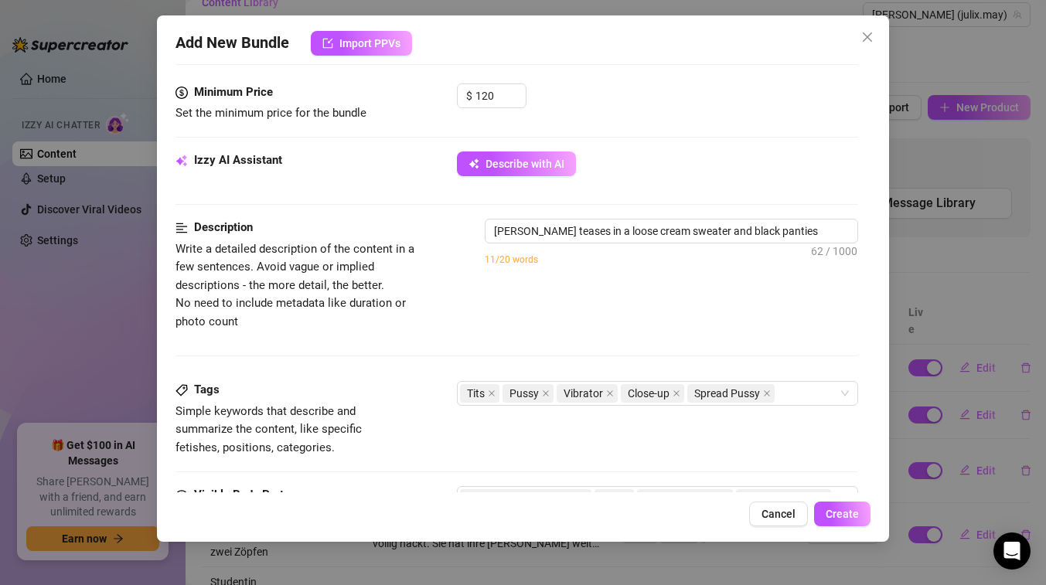
type textarea "[PERSON_NAME] teases in a loose cream sweater and black panties before stripping"
type textarea "[PERSON_NAME] teases in a loose cream sweater and black panties before strippin…"
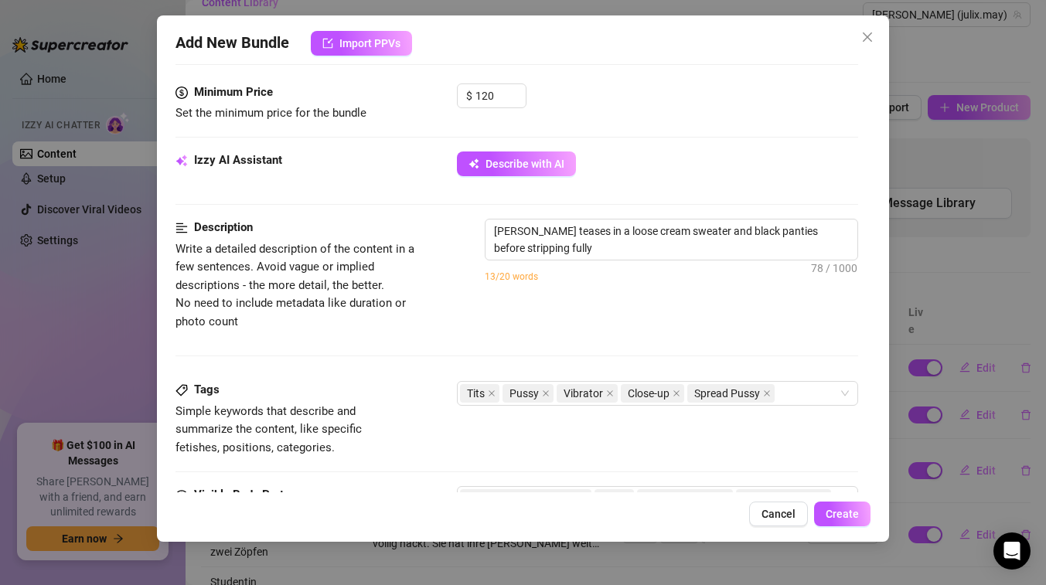
type textarea "[PERSON_NAME] teases in a loose cream sweater and black panties before strippin…"
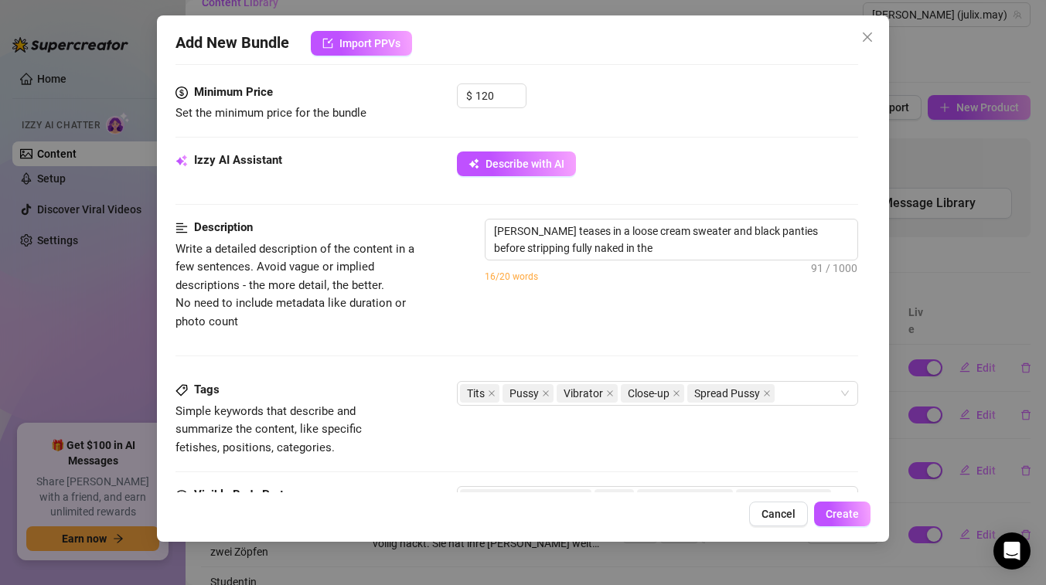
type textarea "[PERSON_NAME] teases in a loose cream sweater and black panties before strippin…"
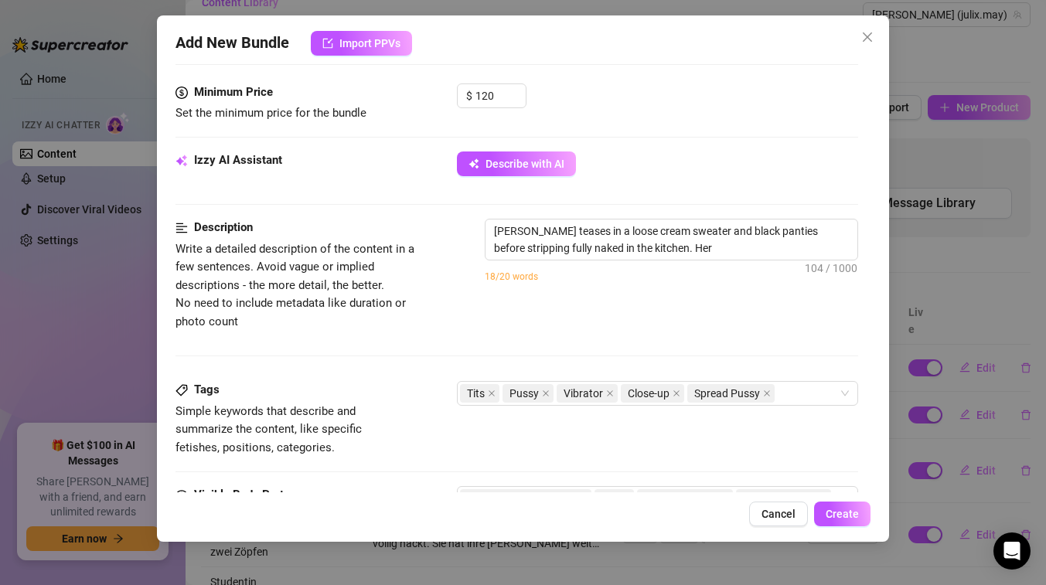
type textarea "[PERSON_NAME] teases in a loose cream sweater and black panties before strippin…"
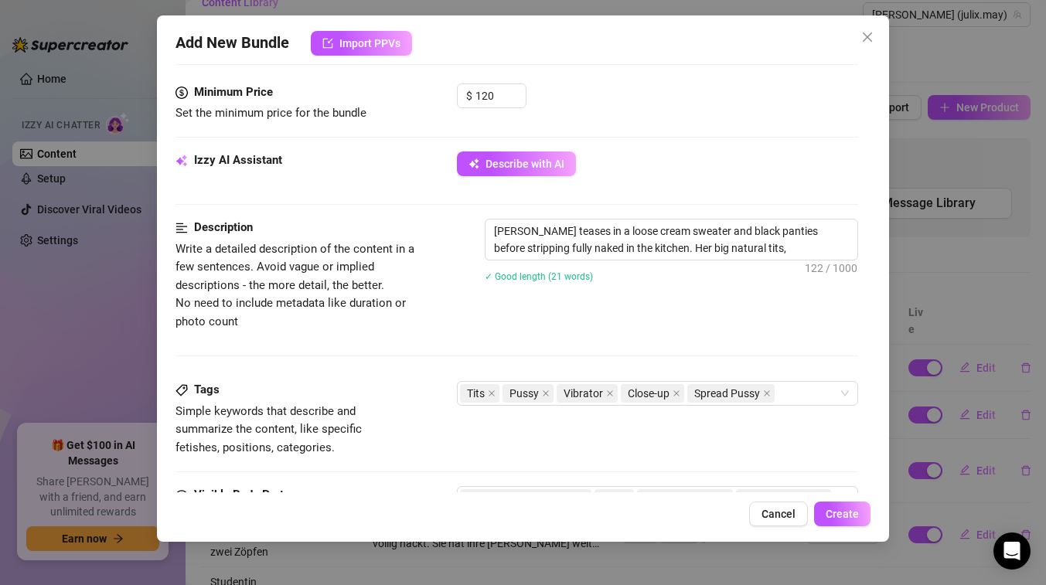
type textarea "[PERSON_NAME] teases in a loose cream sweater and black panties before strippin…"
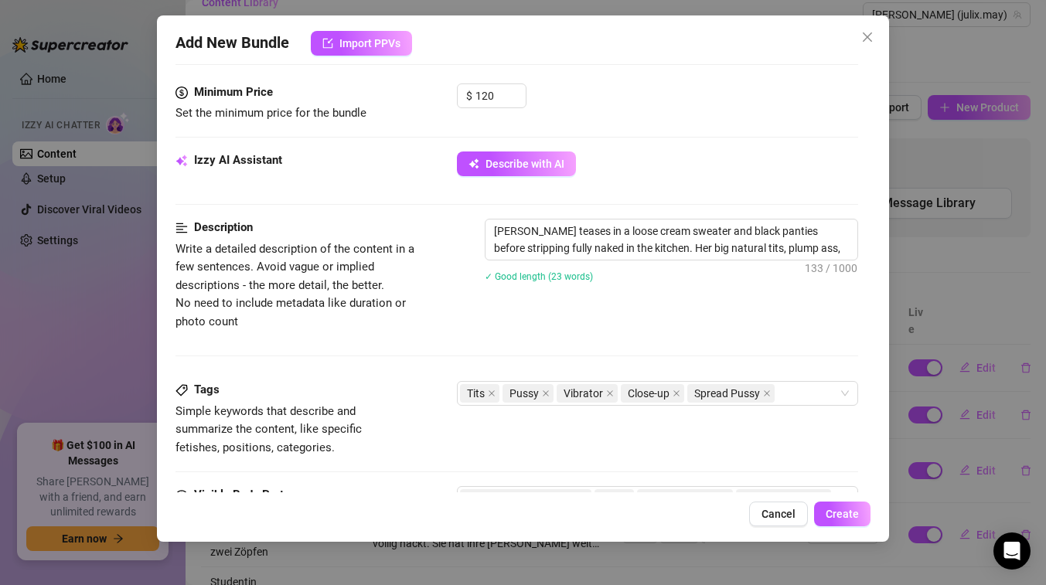
type textarea "[PERSON_NAME] teases in a loose cream sweater and black panties before strippin…"
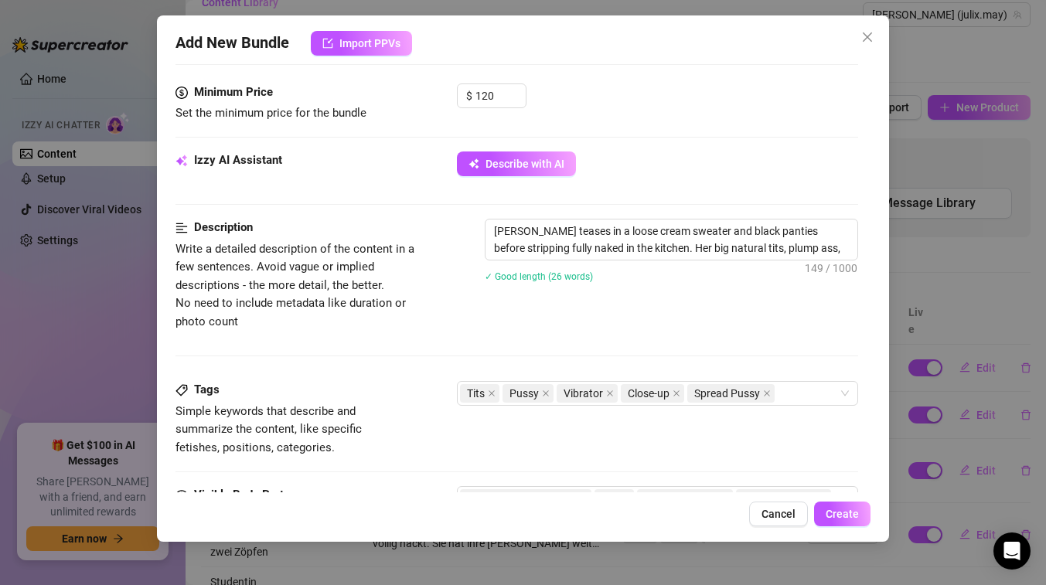
type textarea "[PERSON_NAME] teases in a loose cream sweater and black panties before strippin…"
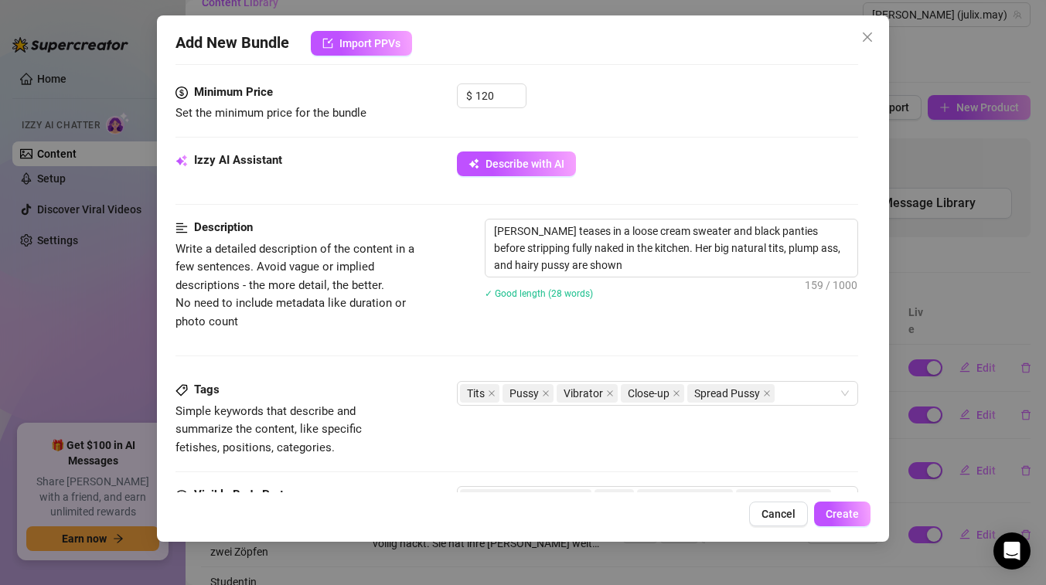
type textarea "[PERSON_NAME] teases in a loose cream sweater and black panties before strippin…"
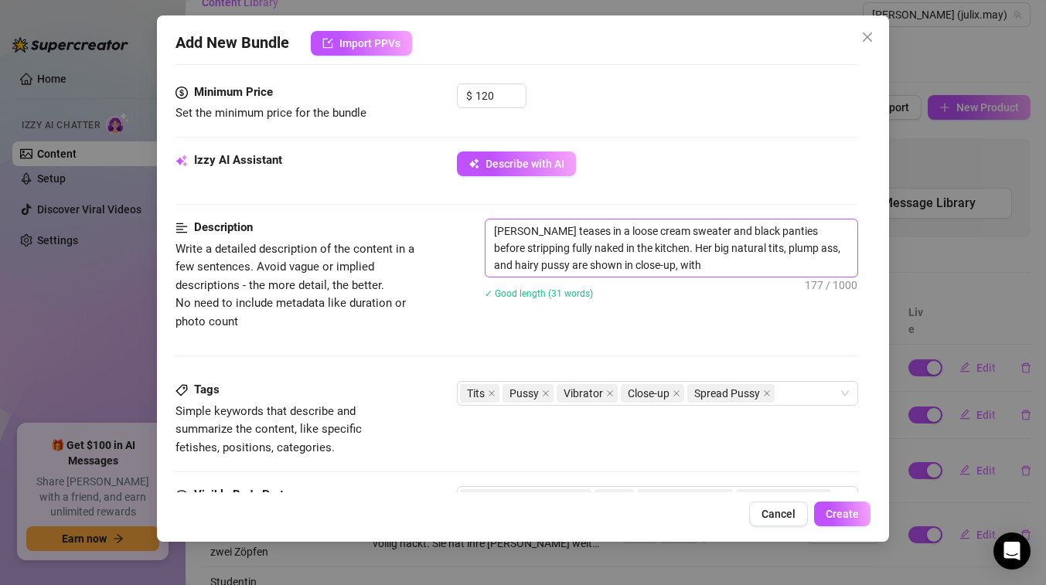
type textarea "[PERSON_NAME] teases in a loose cream sweater and black panties before strippin…"
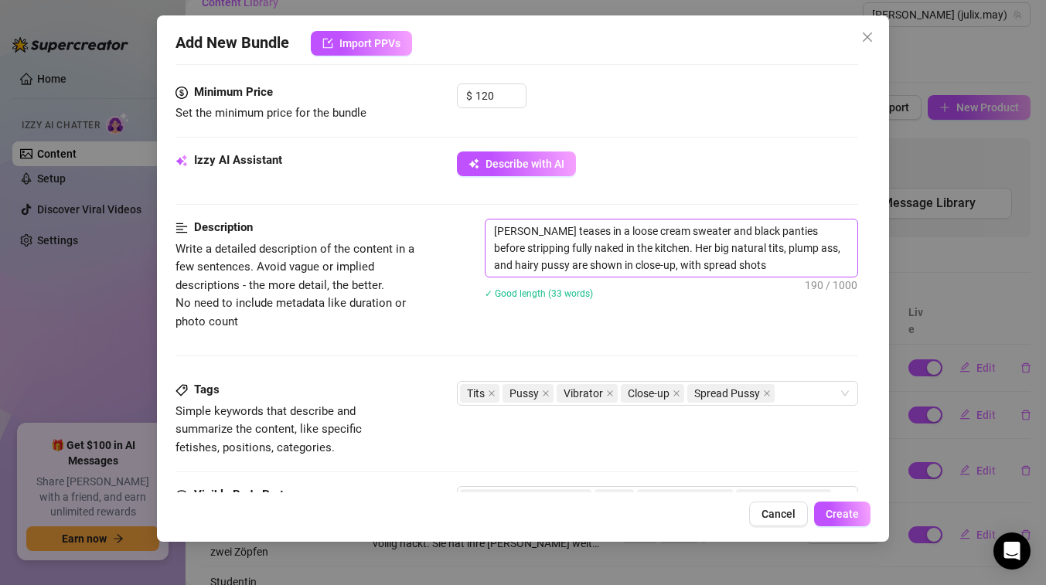
type textarea "[PERSON_NAME] teases in a loose cream sweater and black panties before strippin…"
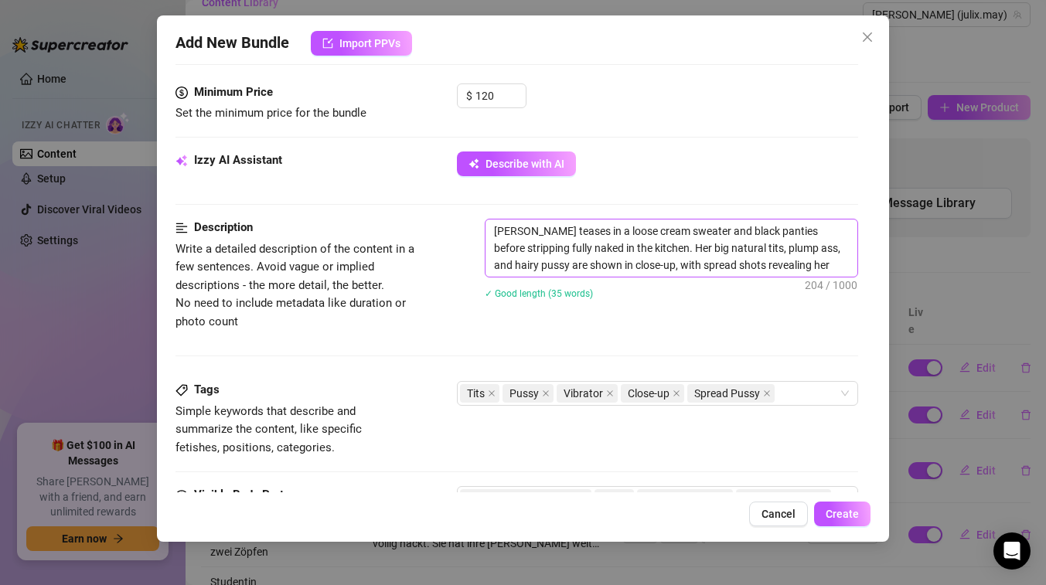
type textarea "[PERSON_NAME] teases in a loose cream sweater and black panties before strippin…"
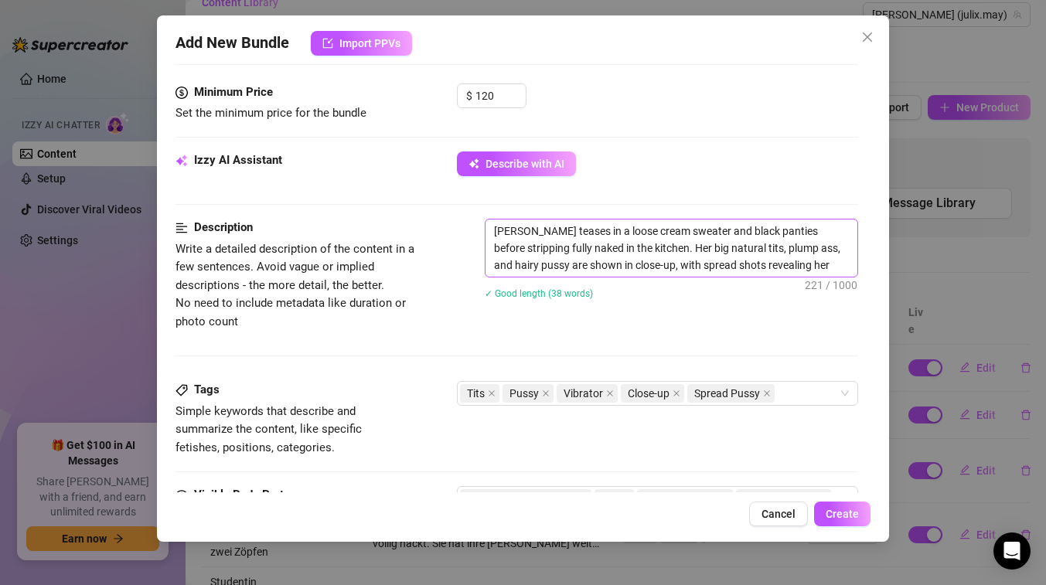
type textarea "[PERSON_NAME] teases in a loose cream sweater and black panties before strippin…"
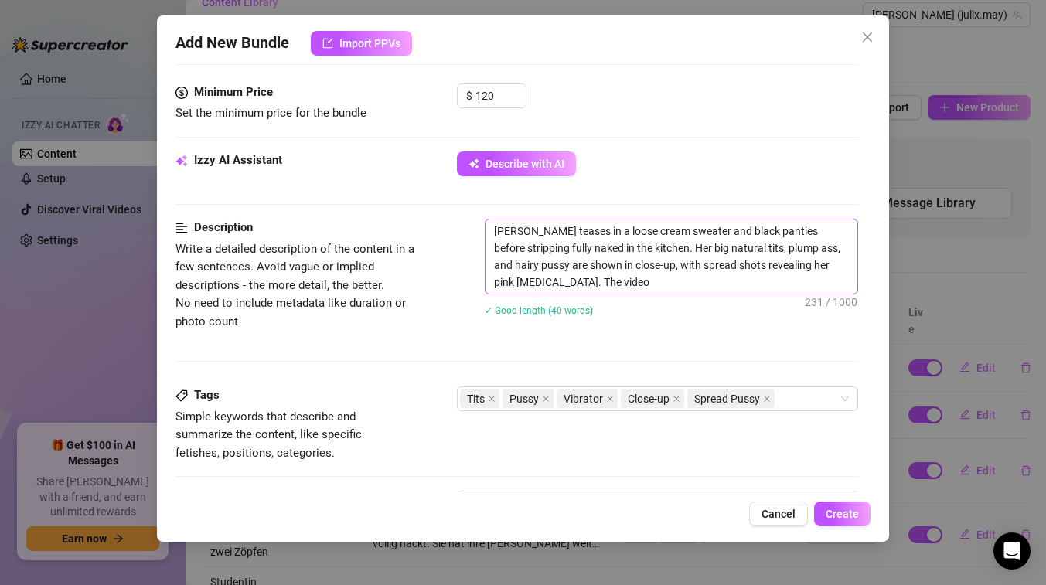
type textarea "[PERSON_NAME] teases in a loose cream sweater and black panties before strippin…"
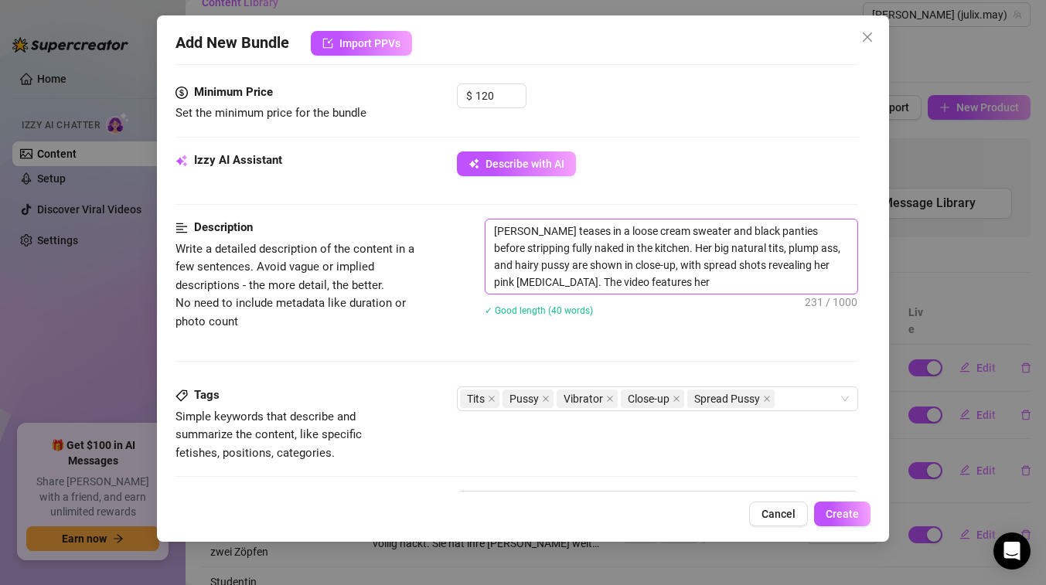
type textarea "[PERSON_NAME] teases in a loose cream sweater and black panties before strippin…"
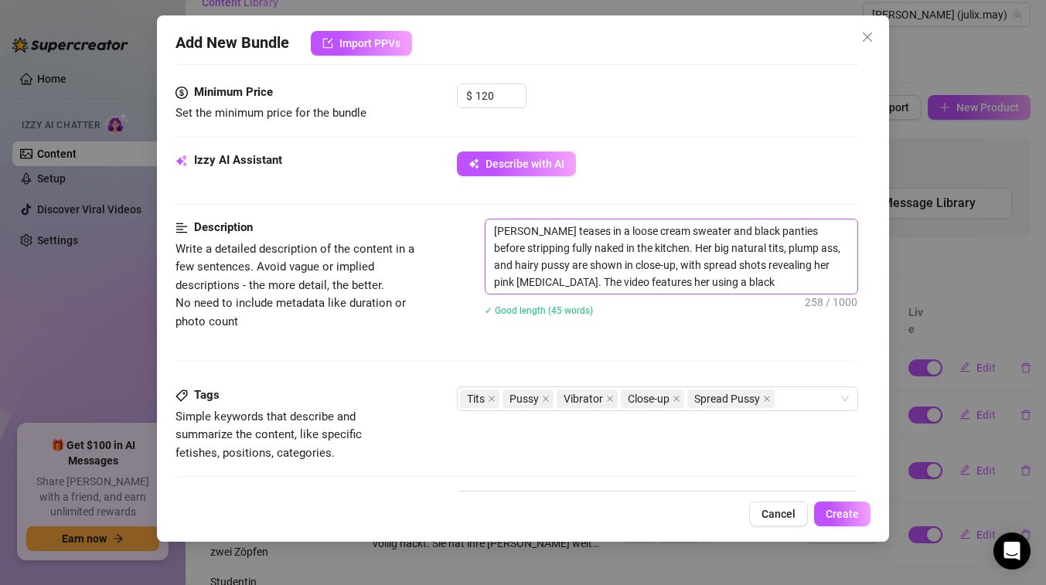
type textarea "[PERSON_NAME] teases in a loose cream sweater and black panties before strippin…"
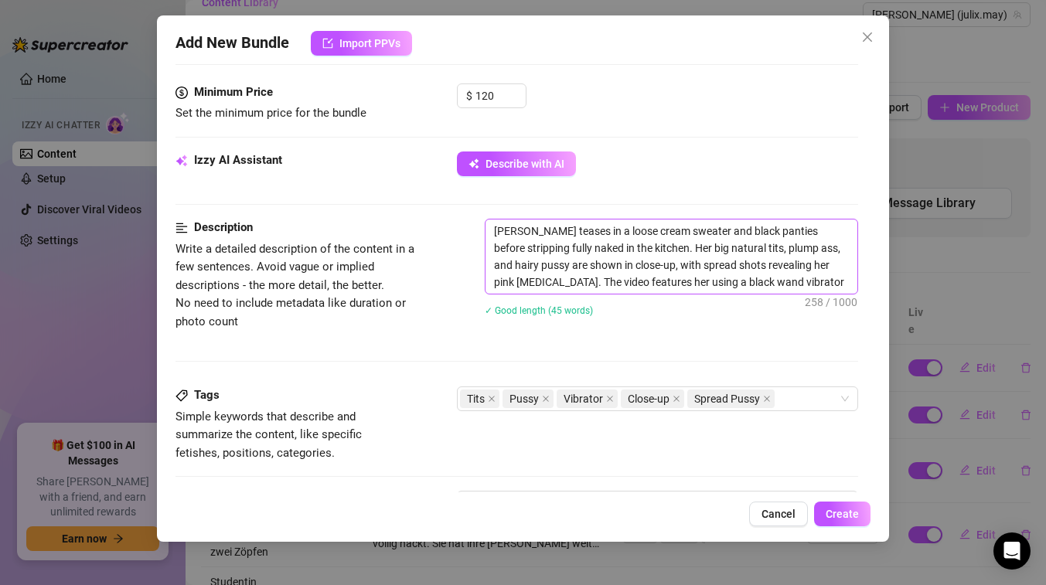
type textarea "[PERSON_NAME] teases in a loose cream sweater and black panties before strippin…"
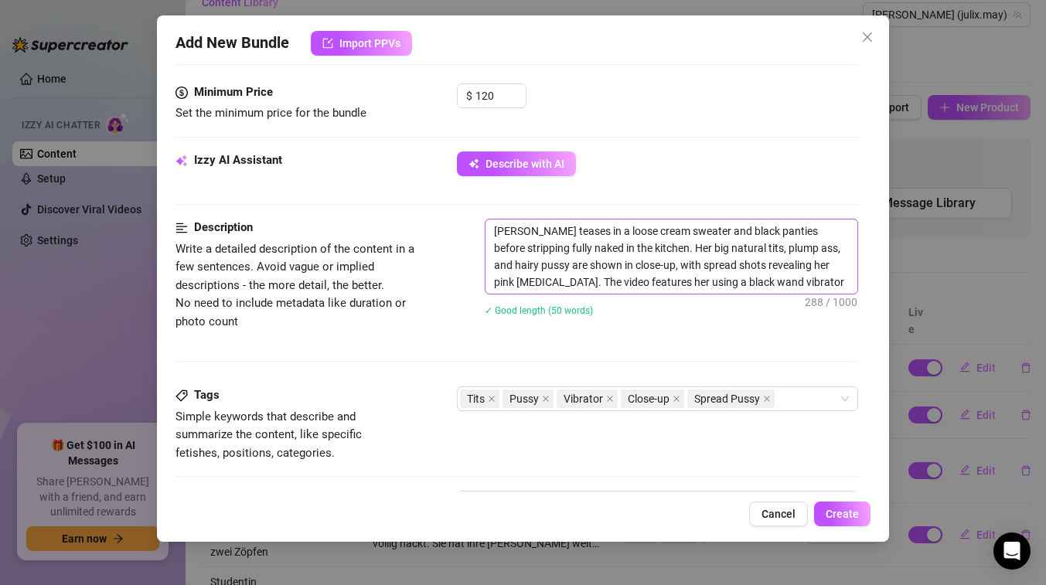
type textarea "[PERSON_NAME] teases in a loose cream sweater and black panties before strippin…"
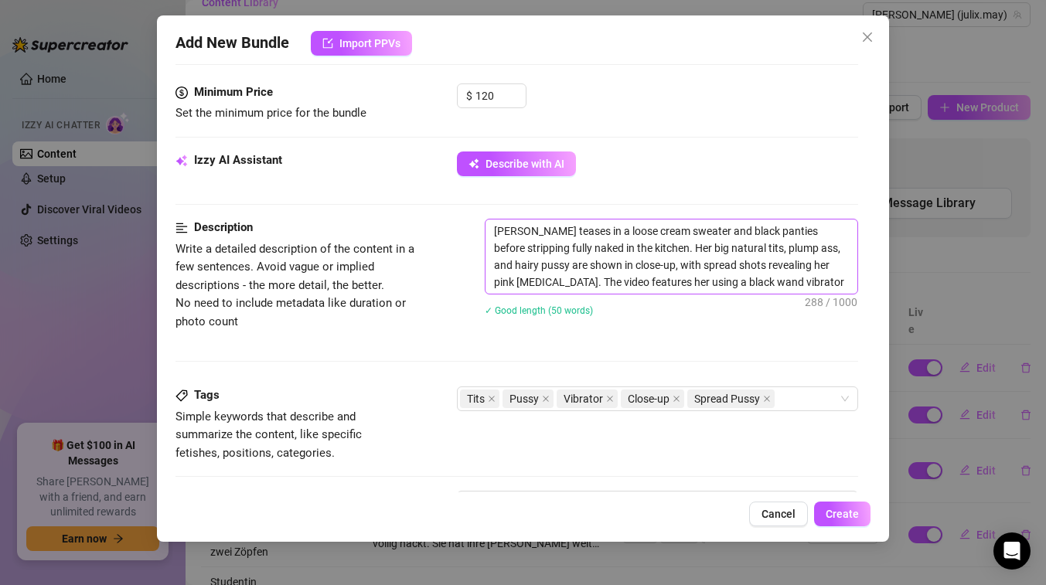
type textarea "[PERSON_NAME] teases in a loose cream sweater and black panties before strippin…"
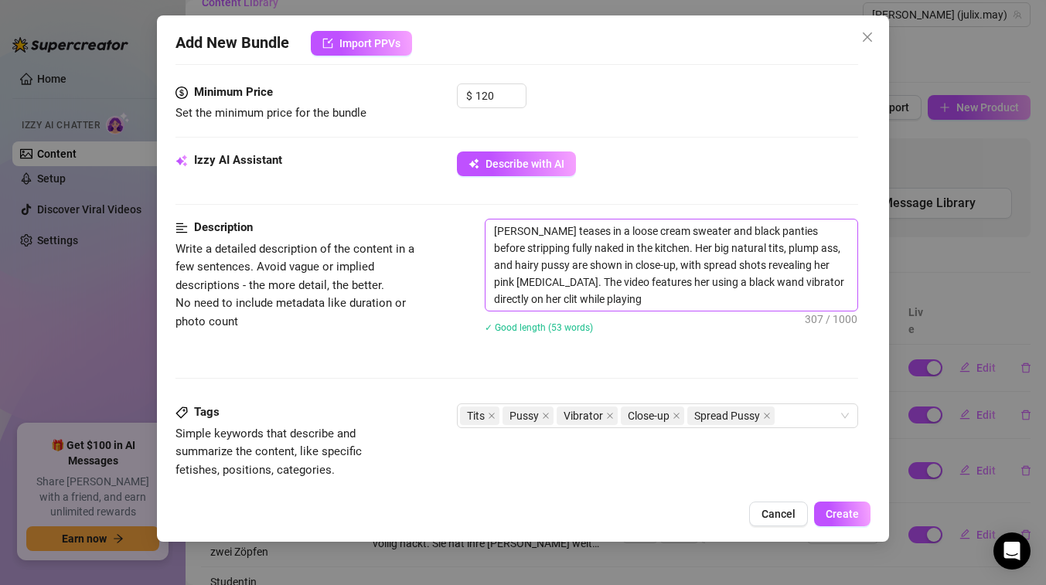
type textarea "[PERSON_NAME] teases in a loose cream sweater and black panties before strippin…"
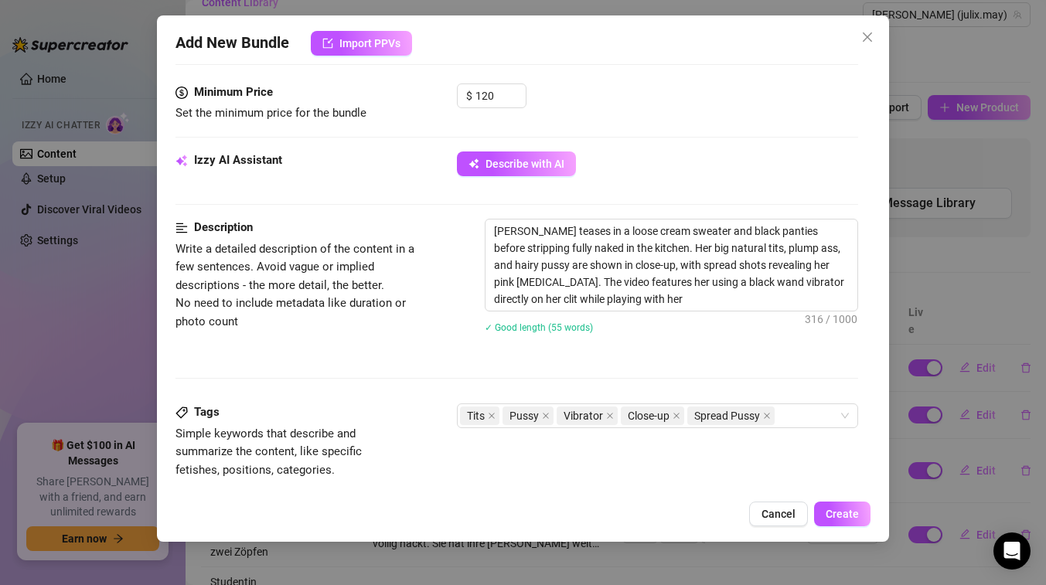
type textarea "[PERSON_NAME] teases in a loose cream sweater and black panties before strippin…"
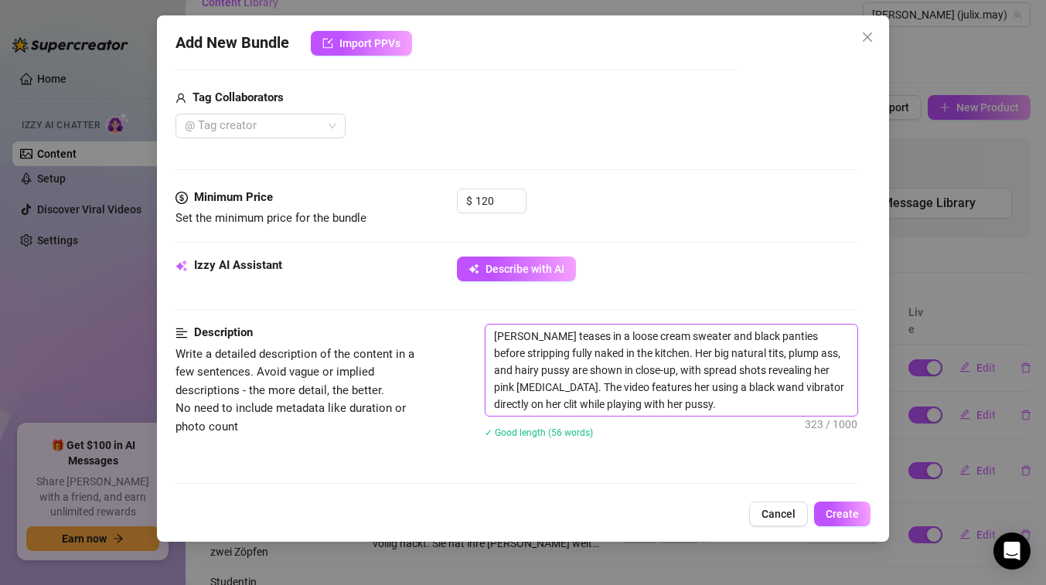
scroll to position [561, 0]
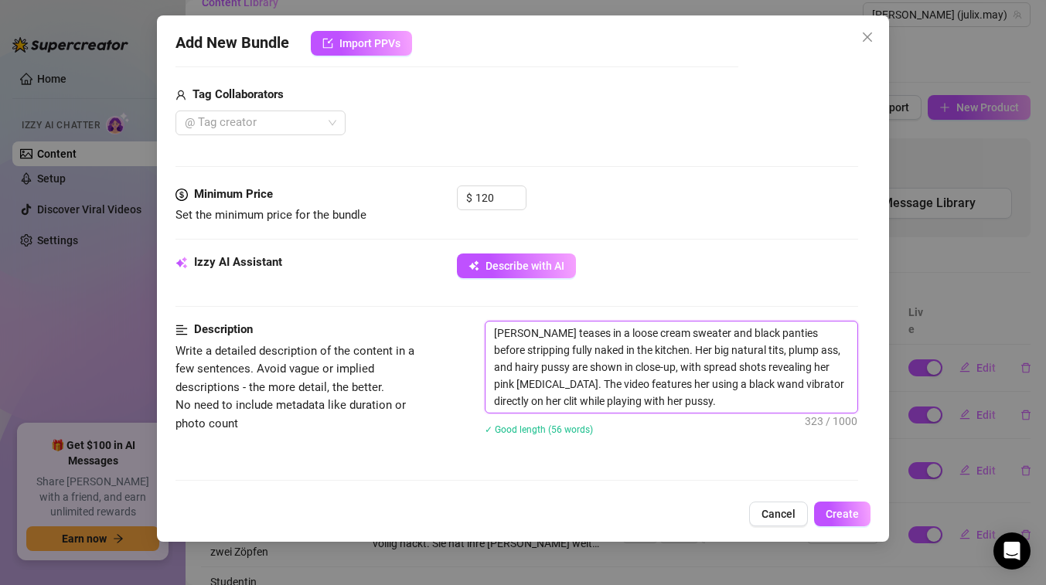
click at [810, 345] on textarea "[PERSON_NAME] teases in a loose cream sweater and black panties before strippin…" at bounding box center [671, 366] width 372 height 91
type textarea "[PERSON_NAME] teases in a loose cream sweater and black panties before strippin…"
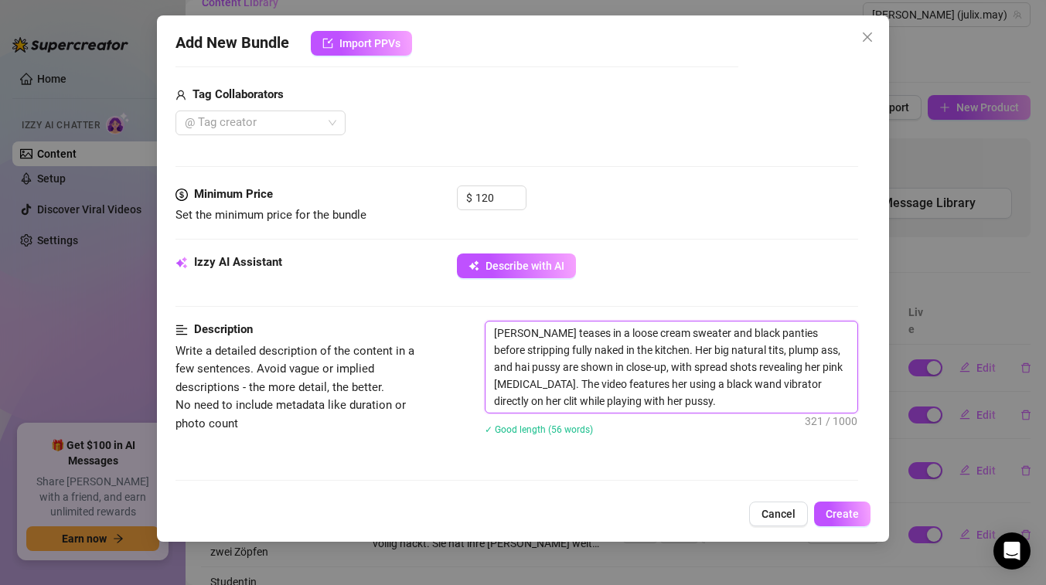
type textarea "[PERSON_NAME] teases in a loose cream sweater and black panties before strippin…"
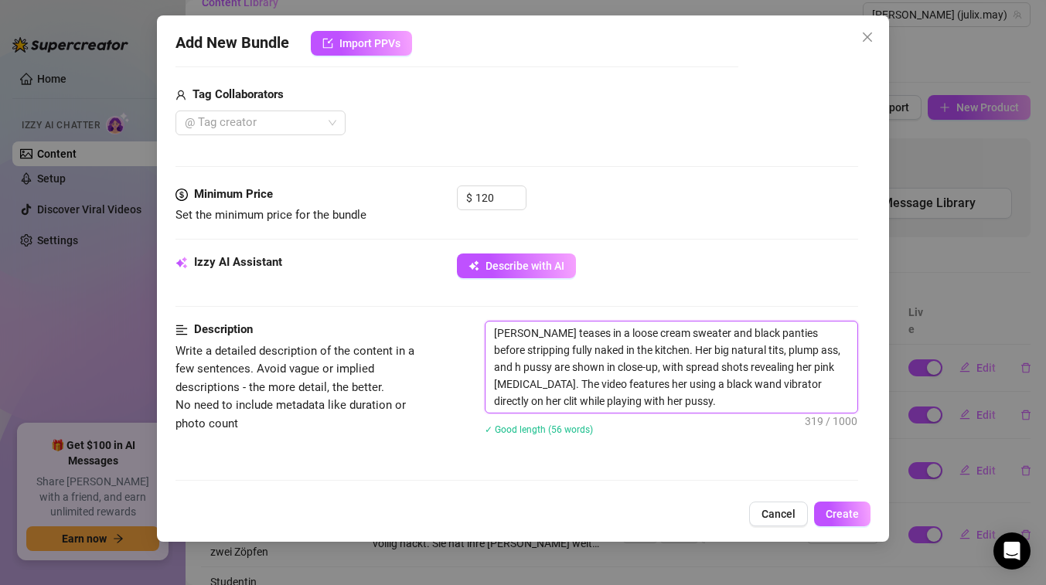
type textarea "[PERSON_NAME] teases in a loose cream sweater and black panties before strippin…"
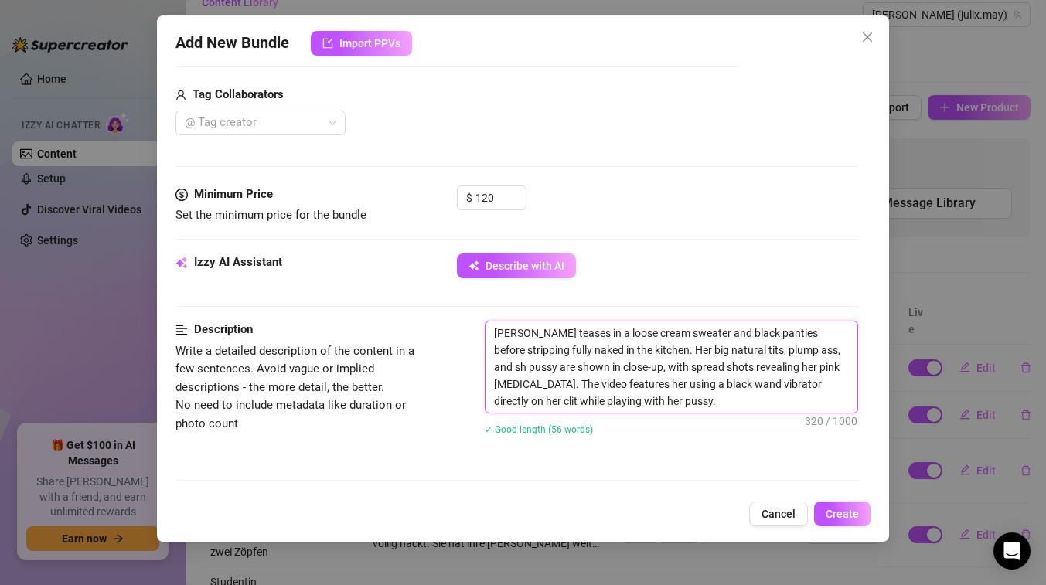
type textarea "[PERSON_NAME] teases in a loose cream sweater and black panties before strippin…"
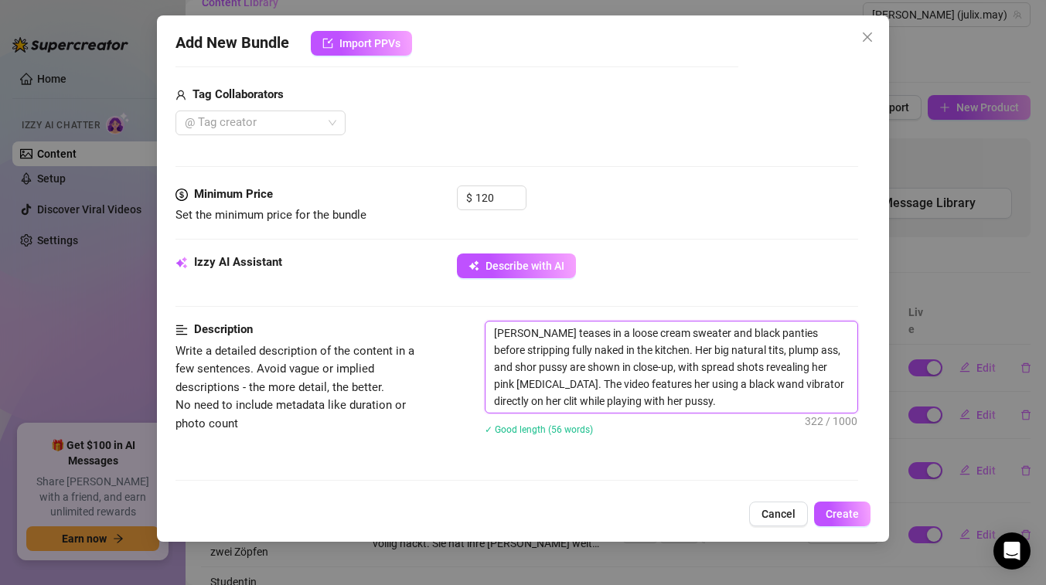
type textarea "[PERSON_NAME] teases in a loose cream sweater and black panties before strippin…"
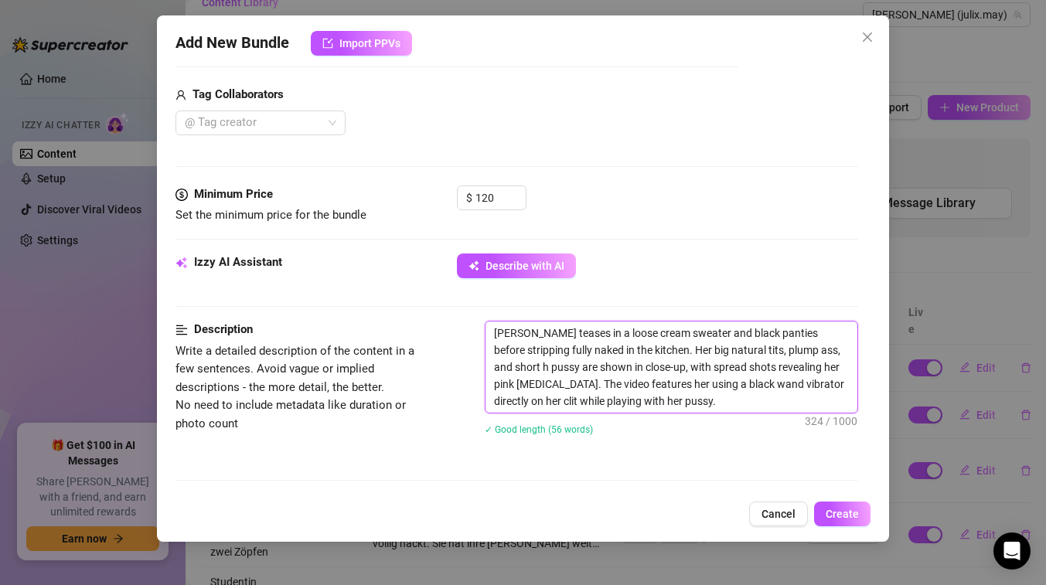
type textarea "[PERSON_NAME] teases in a loose cream sweater and black panties before strippin…"
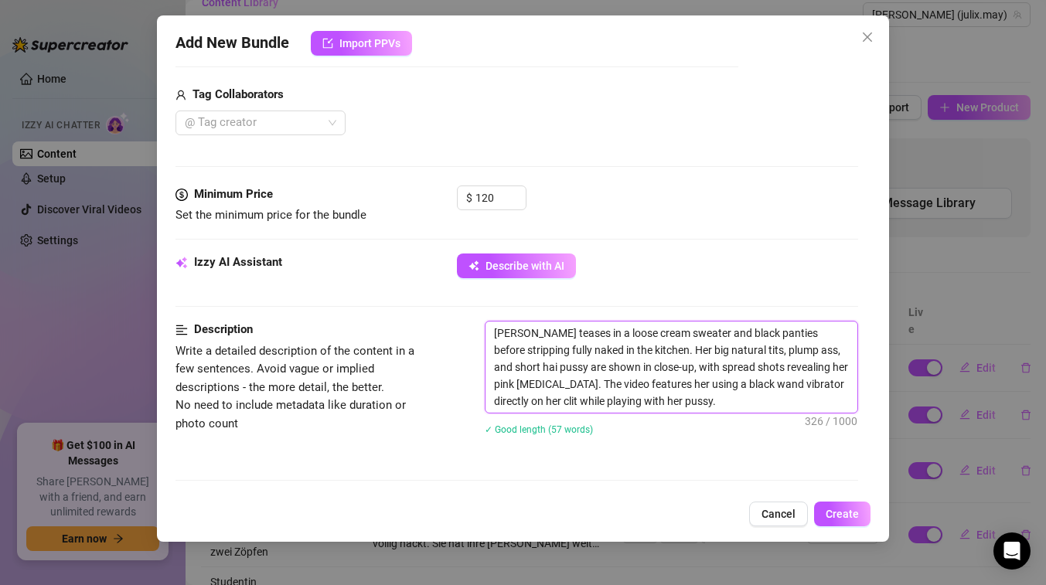
type textarea "[PERSON_NAME] teases in a loose cream sweater and black panties before strippin…"
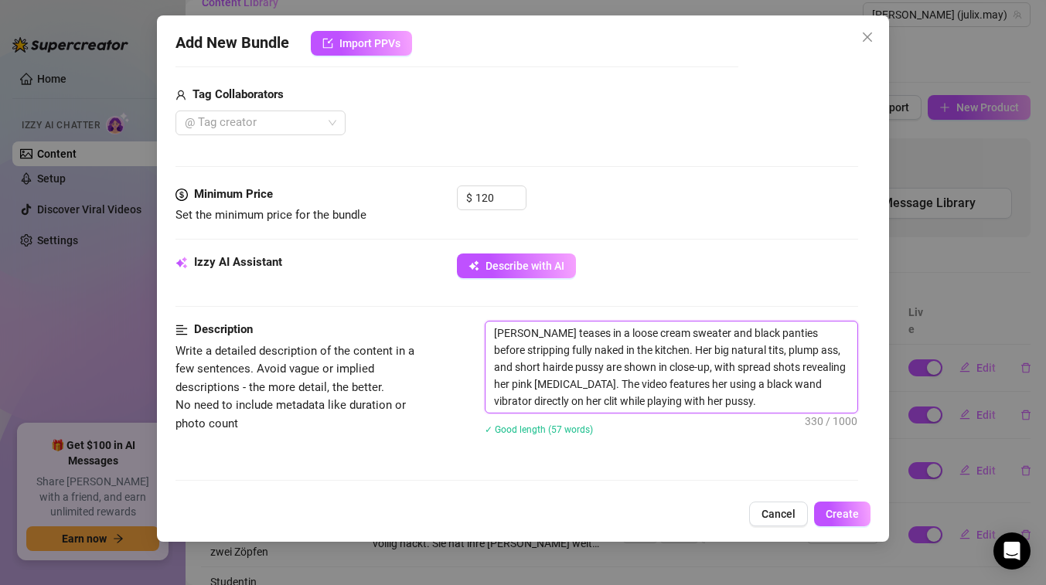
type textarea "[PERSON_NAME] teases in a loose cream sweater and black panties before strippin…"
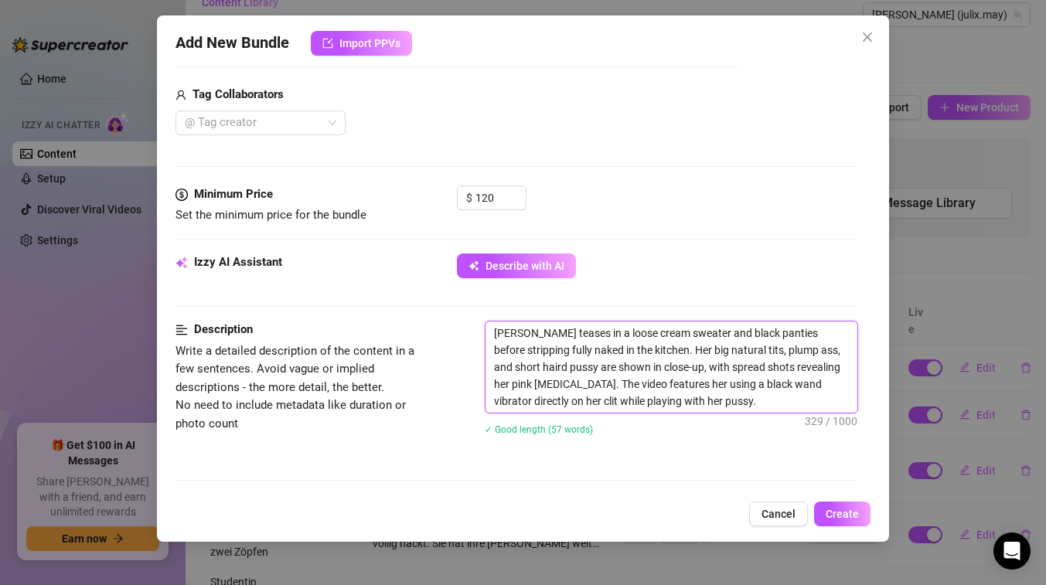
click at [827, 353] on textarea "[PERSON_NAME] teases in a loose cream sweater and black panties before strippin…" at bounding box center [671, 366] width 372 height 91
click at [822, 349] on textarea "[PERSON_NAME] teases in a loose cream sweater and black panties before strippin…" at bounding box center [671, 366] width 372 height 91
type textarea "[PERSON_NAME] teases in a loose cream sweater and black panties before strippin…"
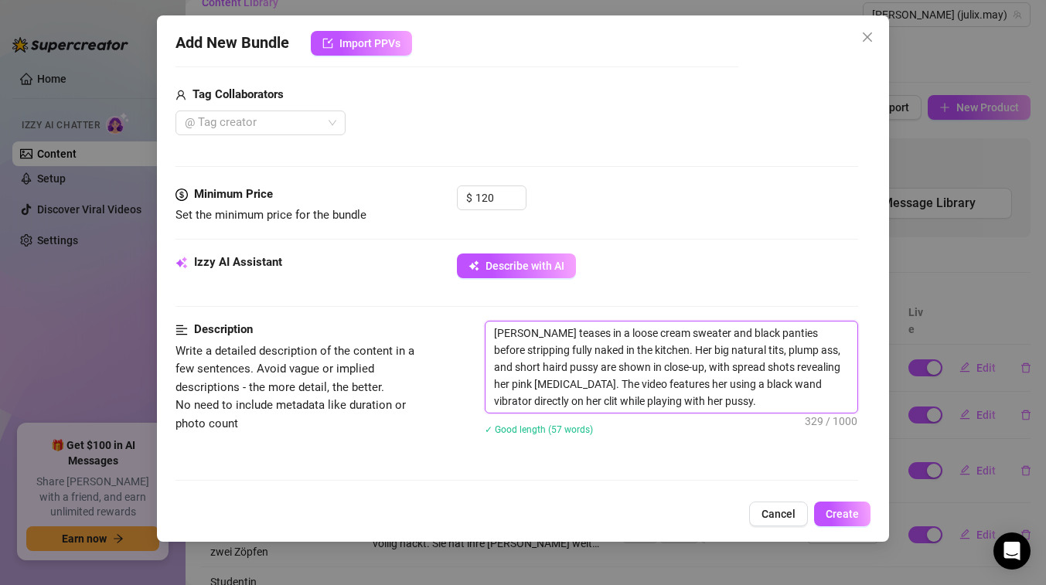
click at [832, 349] on textarea "[PERSON_NAME] teases in a loose cream sweater and black panties before strippin…" at bounding box center [671, 366] width 372 height 91
type textarea "[PERSON_NAME] teases in a loose cream sweater and black panties before strippin…"
click at [808, 361] on textarea "[PERSON_NAME] teases in a loose cream sweater and black panties before strippin…" at bounding box center [671, 366] width 372 height 91
type textarea "[PERSON_NAME] teases in a loose cream sweater and black panties before strippin…"
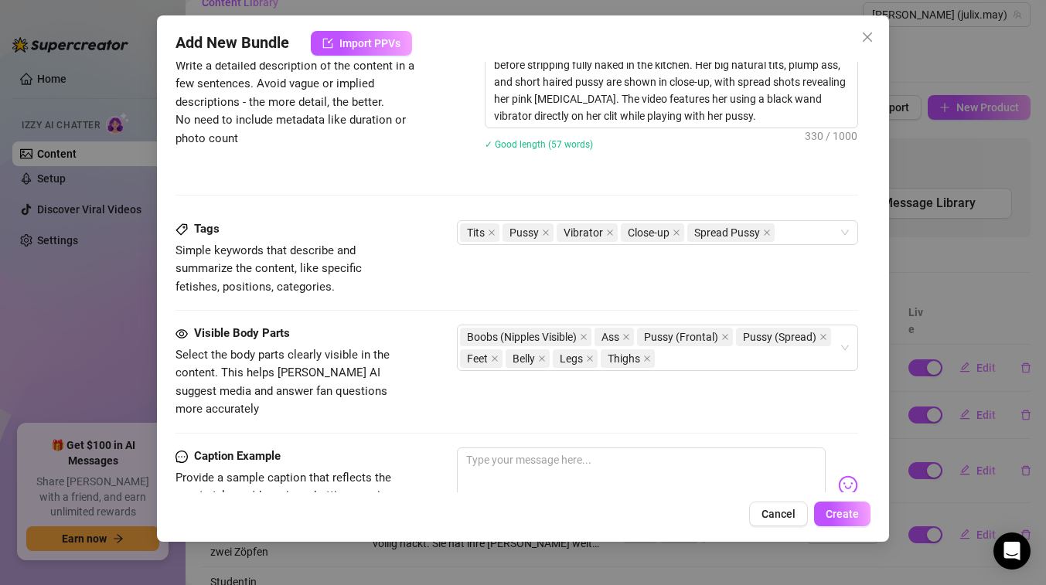
scroll to position [851, 0]
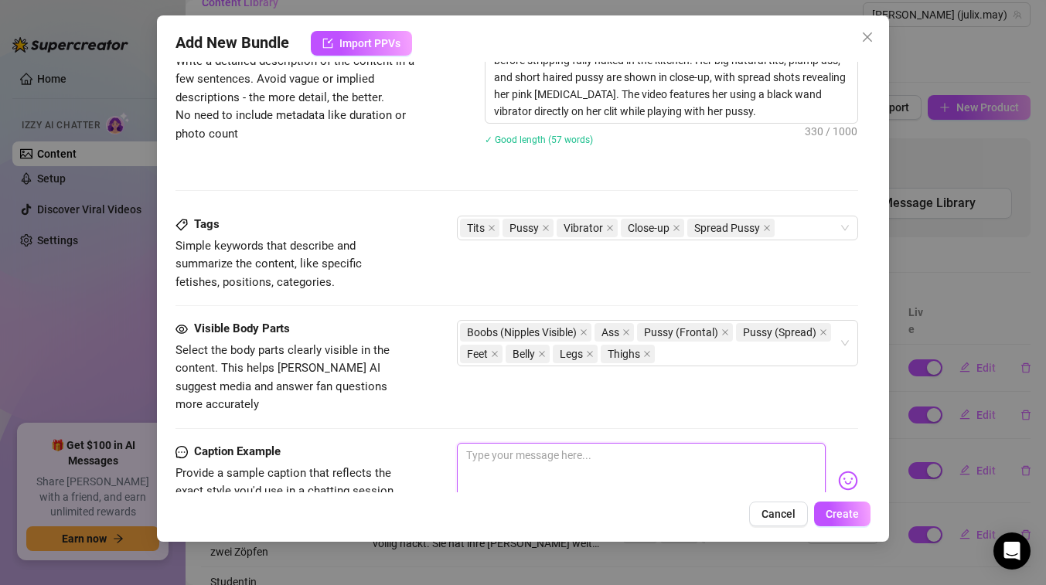
click at [708, 443] on textarea at bounding box center [641, 474] width 369 height 62
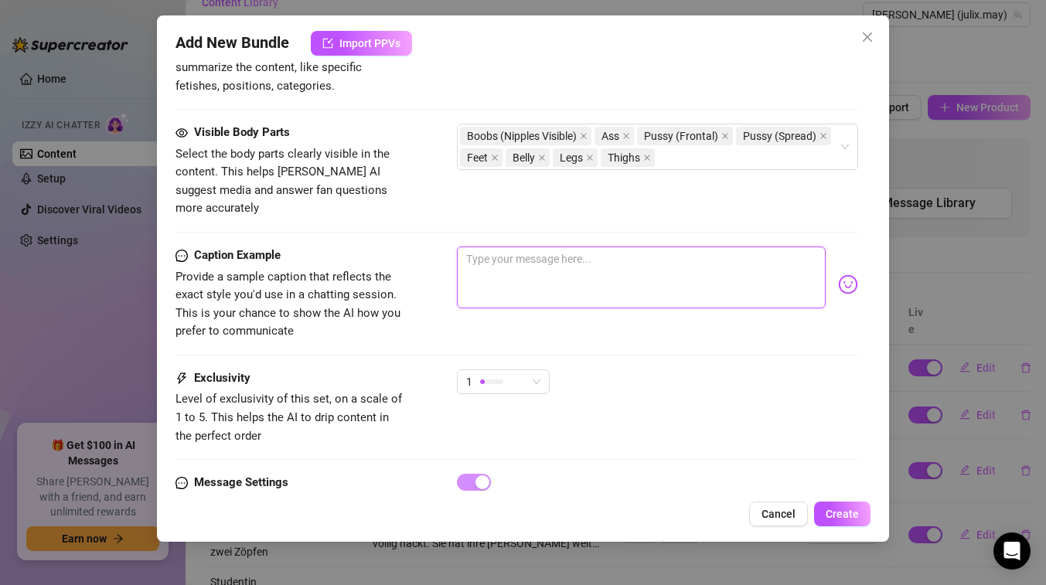
scroll to position [1097, 0]
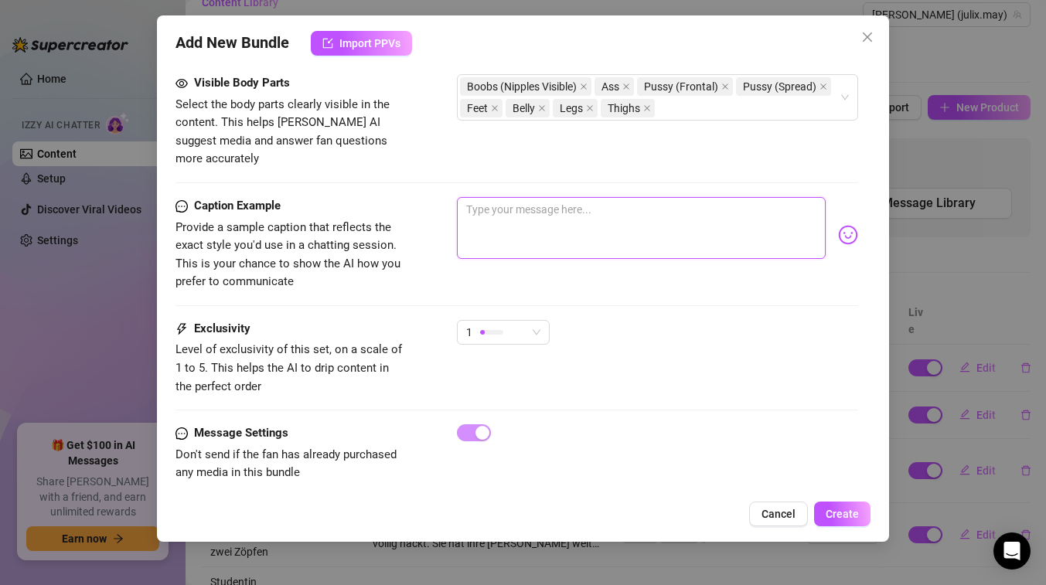
click at [570, 226] on textarea at bounding box center [641, 228] width 369 height 62
